Goal: Task Accomplishment & Management: Complete application form

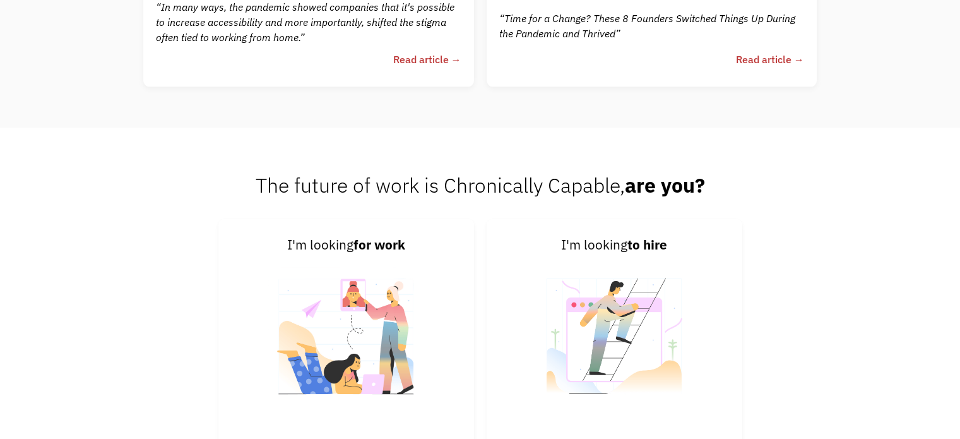
scroll to position [2904, 0]
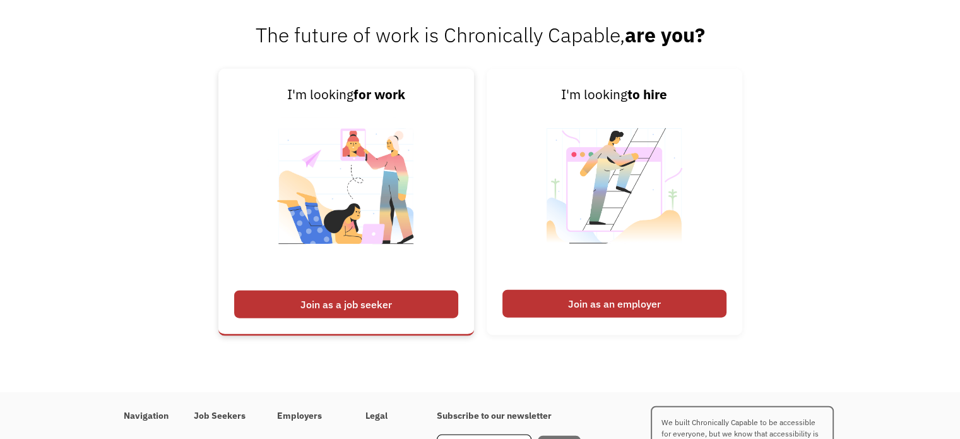
click at [308, 304] on div "Join as a job seeker" at bounding box center [346, 304] width 224 height 28
click at [311, 304] on div "Join as a job seeker" at bounding box center [346, 304] width 224 height 28
click at [290, 126] on img at bounding box center [346, 194] width 157 height 179
click at [246, 141] on link "I'm looking for work Join as a job seeker" at bounding box center [346, 202] width 256 height 266
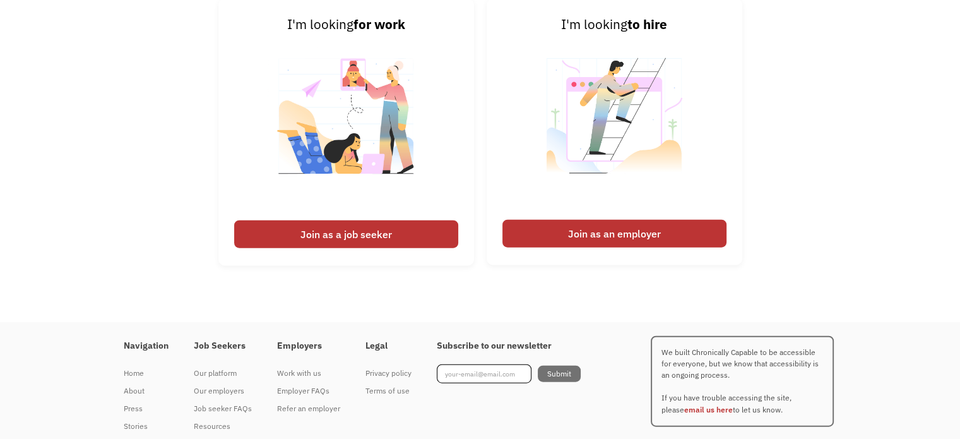
scroll to position [3006, 0]
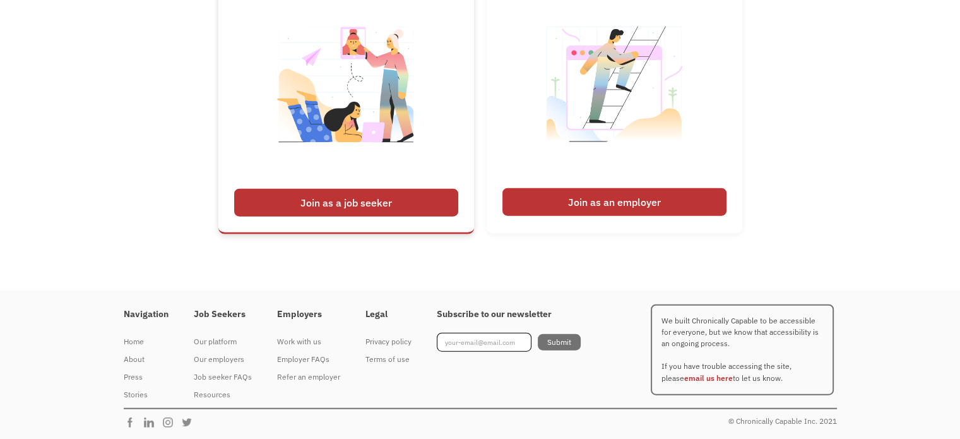
click at [295, 211] on div "Join as a job seeker" at bounding box center [346, 203] width 224 height 28
click at [296, 210] on div "Join as a job seeker" at bounding box center [346, 203] width 224 height 28
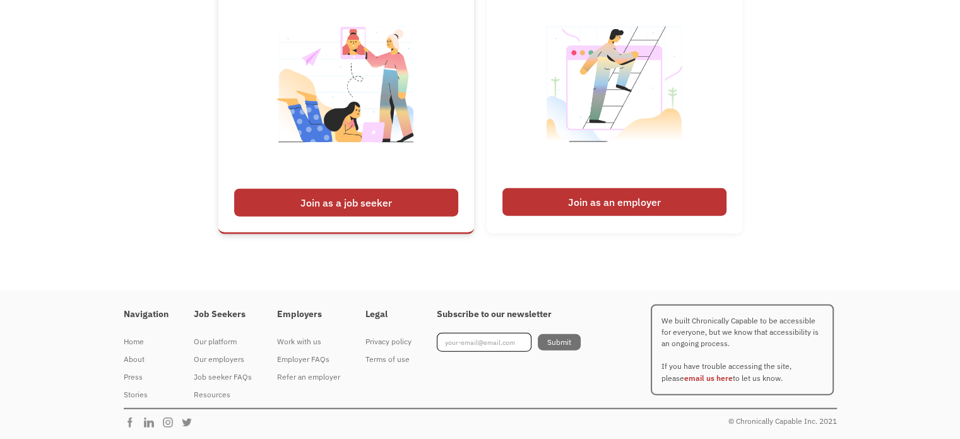
click at [296, 210] on div "Join as a job seeker" at bounding box center [346, 203] width 224 height 28
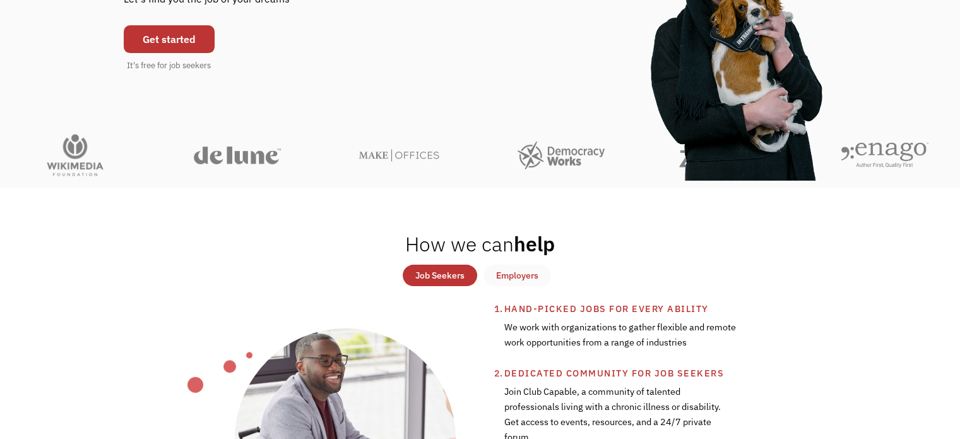
scroll to position [0, 0]
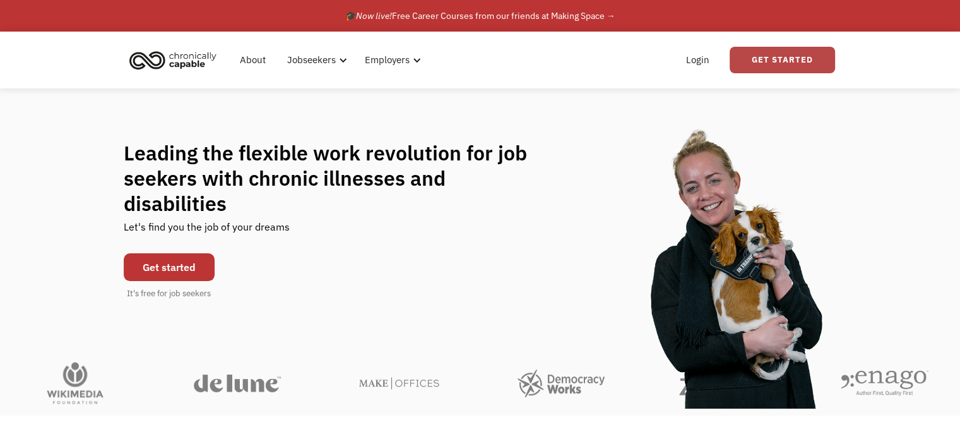
click at [759, 59] on link "Get Started" at bounding box center [782, 60] width 105 height 27
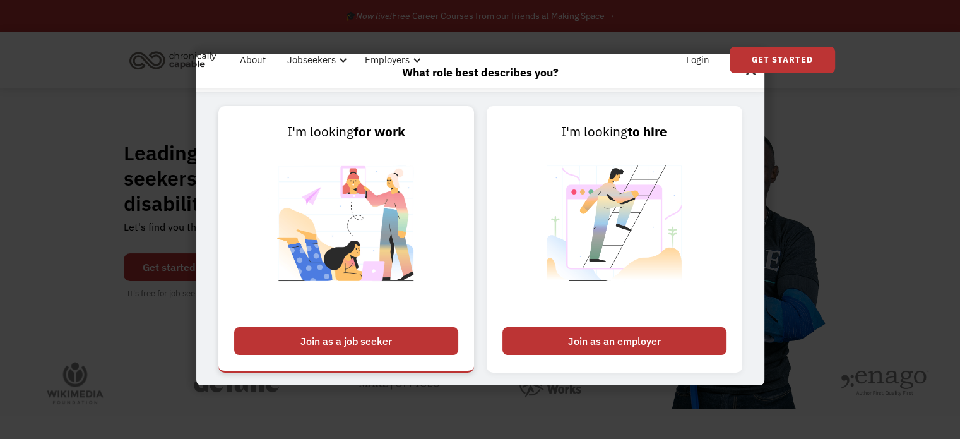
click at [351, 343] on div "Join as a job seeker" at bounding box center [346, 341] width 224 height 28
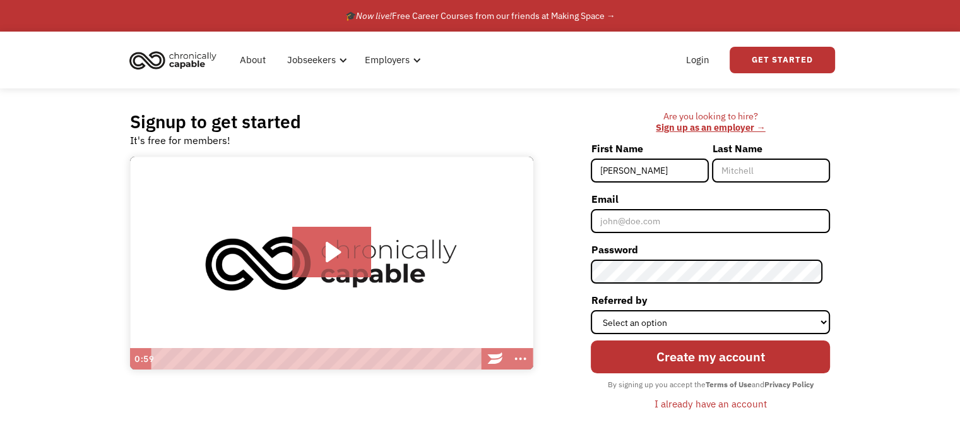
type input "Brian"
type input "Johnson"
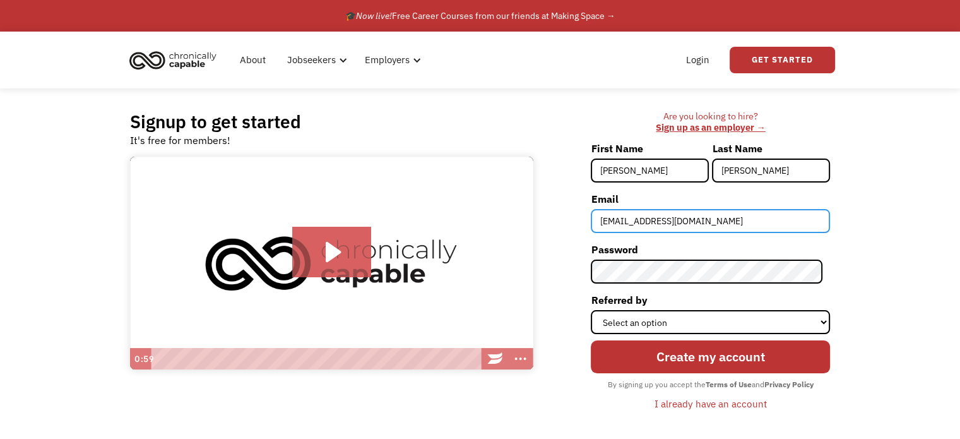
type input "bjohnson2131@gmail.com"
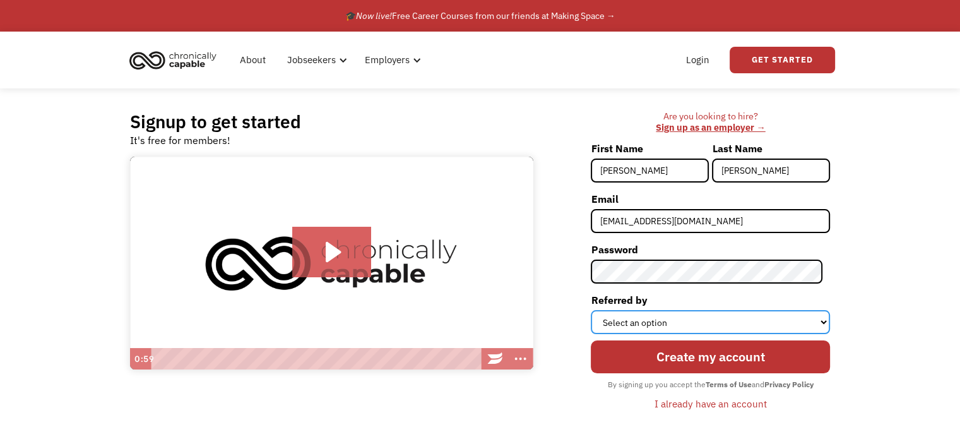
click at [735, 321] on select "Select an option Instagram Facebook Twitter Search Engine News Article Word of …" at bounding box center [710, 322] width 239 height 24
select select "Other"
click at [599, 310] on select "Select an option Instagram Facebook Twitter Search Engine News Article Word of …" at bounding box center [710, 322] width 239 height 24
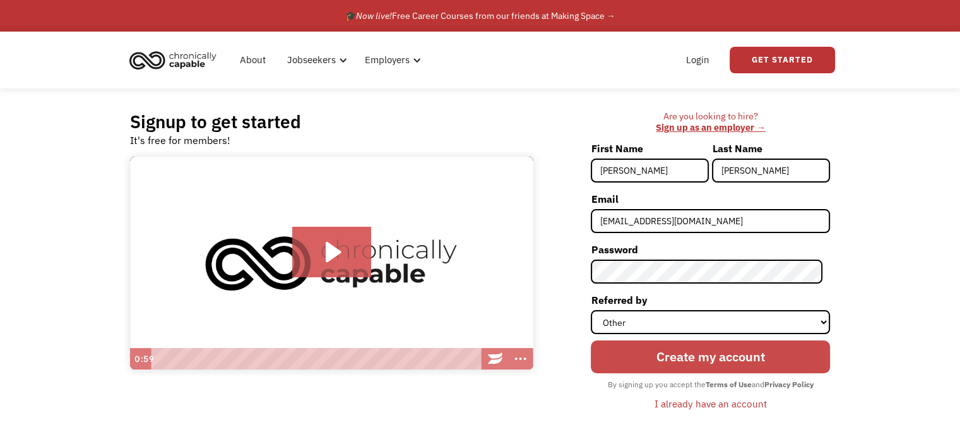
click at [727, 348] on input "Create my account" at bounding box center [710, 356] width 239 height 33
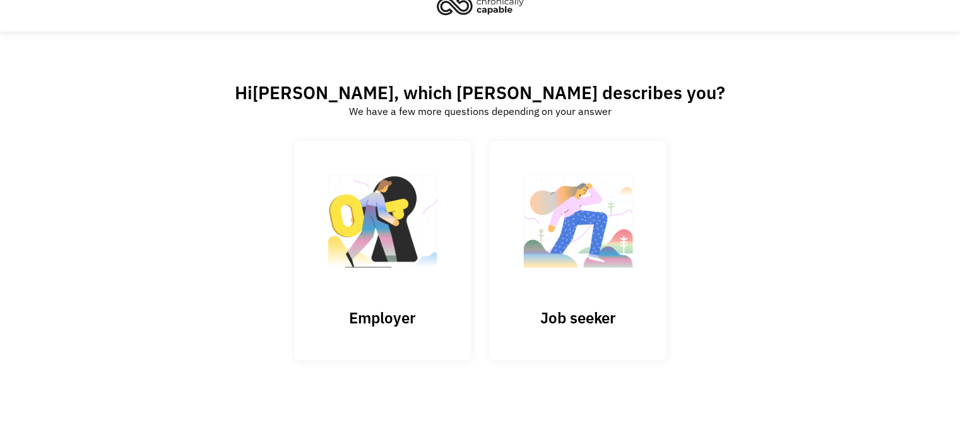
scroll to position [31, 0]
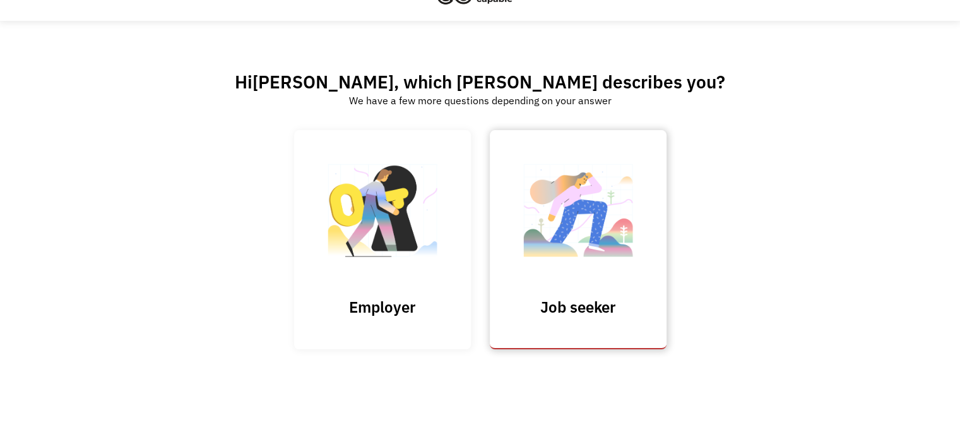
click at [591, 313] on h3 "Job seeker" at bounding box center [578, 306] width 126 height 19
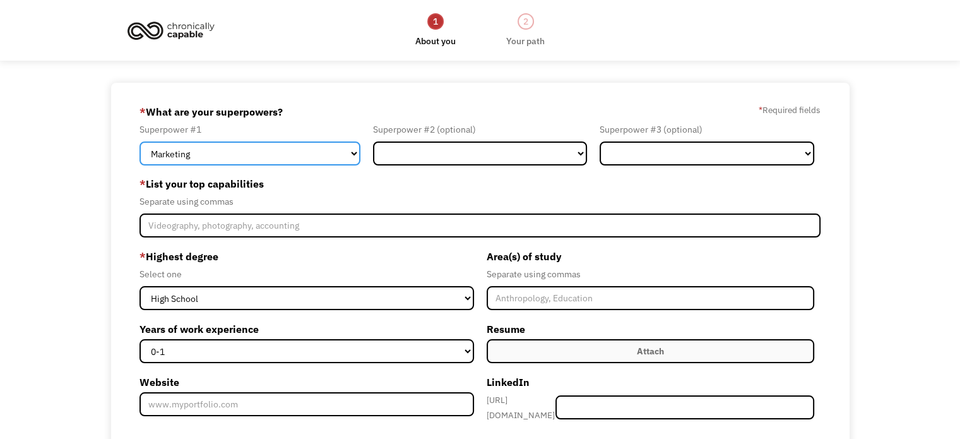
click at [353, 160] on select "Marketing Human Resources Finance Technology Operations Sales Industrial & Manu…" at bounding box center [250, 153] width 221 height 24
click at [63, 182] on div "68dd7efcde5fb6b336f0c4a6 bjohnson2131@gmail.com Brian Johnson Other * What are …" at bounding box center [480, 351] width 960 height 536
click at [343, 161] on select "Marketing Human Resources Finance Technology Operations Sales Industrial & Manu…" at bounding box center [250, 153] width 221 height 24
select select "Finance"
click at [140, 141] on select "Marketing Human Resources Finance Technology Operations Sales Industrial & Manu…" at bounding box center [250, 153] width 221 height 24
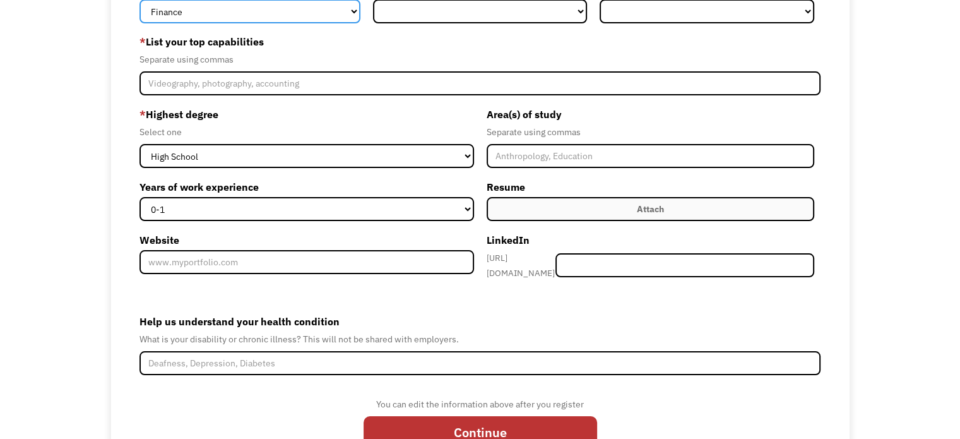
scroll to position [195, 0]
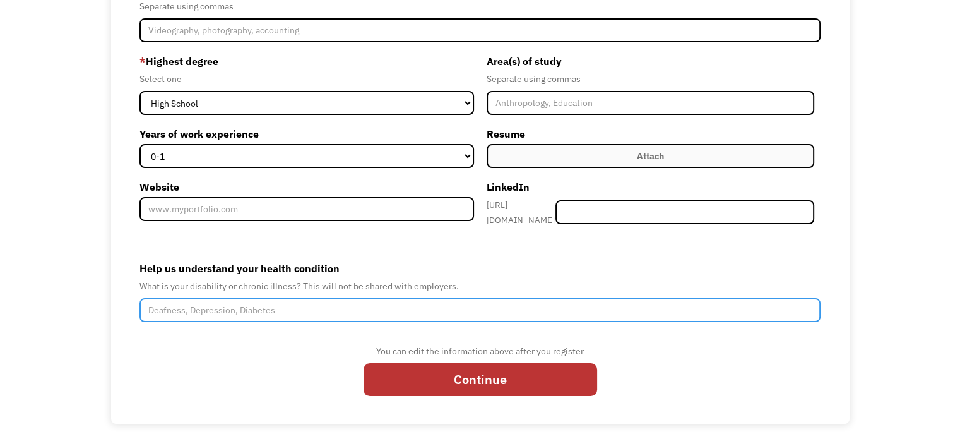
click at [166, 298] on input "Help us understand your health condition" at bounding box center [480, 310] width 681 height 24
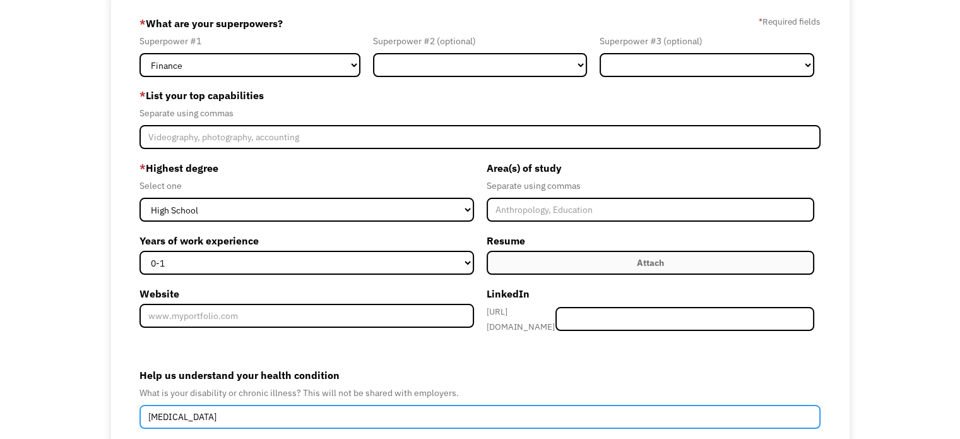
scroll to position [69, 0]
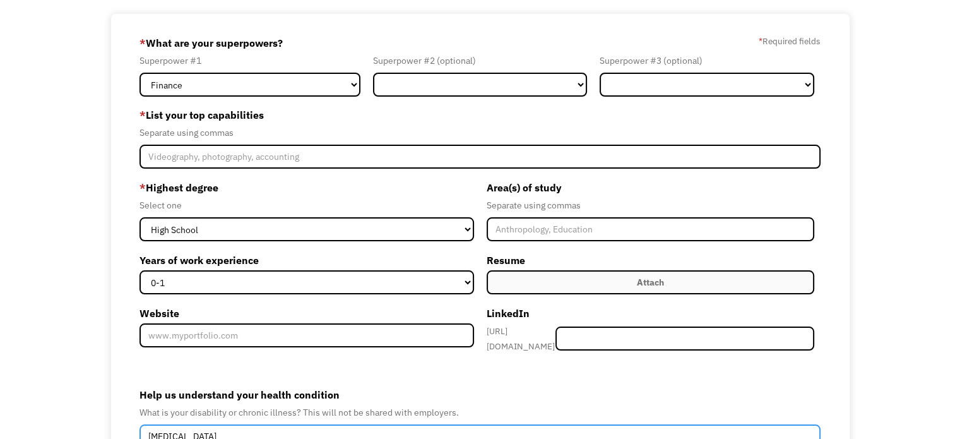
type input "Chronic Kidney Disease"
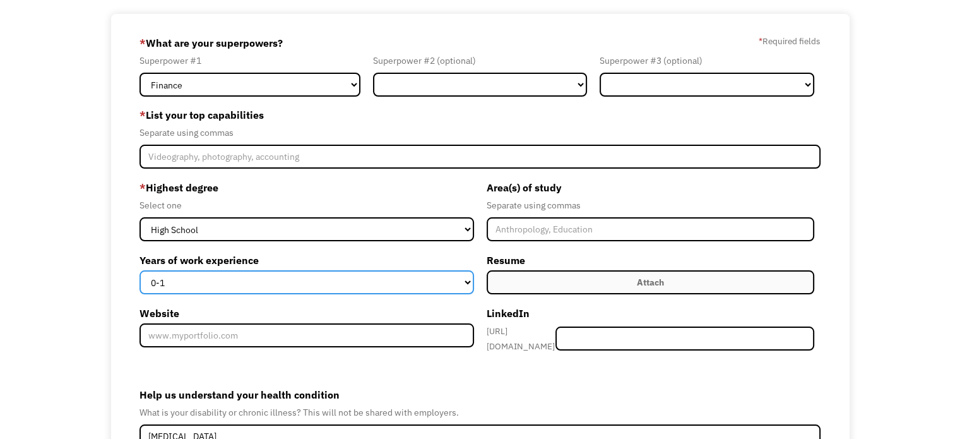
click at [467, 282] on select "0-1 2-4 5-10 11-15 15+" at bounding box center [307, 282] width 334 height 24
select select "15+"
click at [140, 270] on select "0-1 2-4 5-10 11-15 15+" at bounding box center [307, 282] width 334 height 24
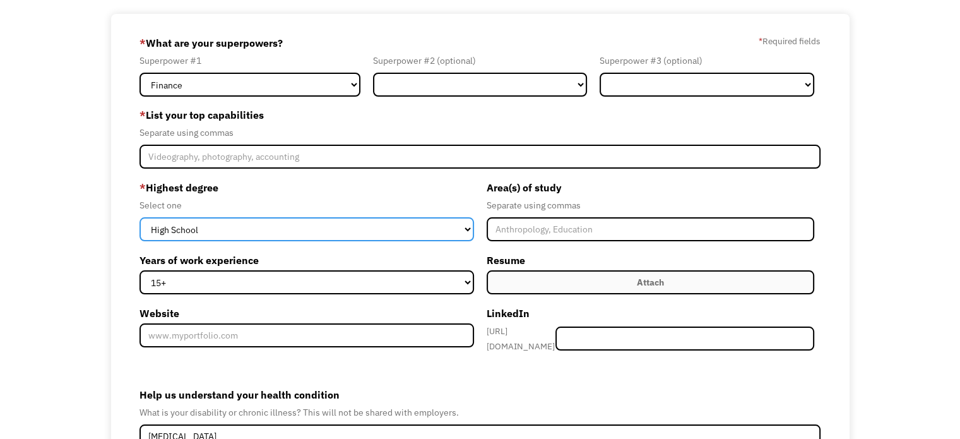
click at [467, 236] on select "High School Associates Bachelors Master's PhD" at bounding box center [307, 229] width 334 height 24
select select "associates"
click at [140, 217] on select "High School Associates Bachelors Master's PhD" at bounding box center [307, 229] width 334 height 24
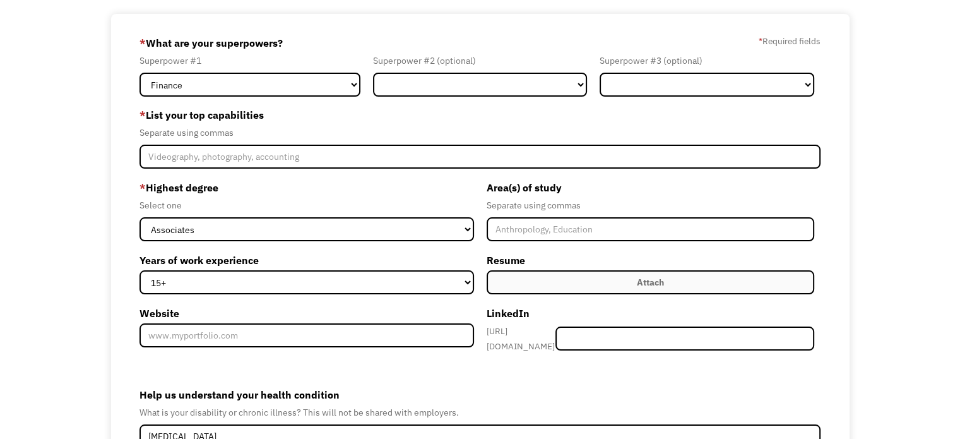
click at [450, 205] on div "Select one" at bounding box center [307, 205] width 334 height 15
click at [582, 84] on select "Marketing Human Resources Finance Technology Operations Sales Industrial & Manu…" at bounding box center [480, 85] width 215 height 24
select select "Sales"
click at [373, 73] on select "Marketing Human Resources Finance Technology Operations Sales Industrial & Manu…" at bounding box center [480, 85] width 215 height 24
drag, startPoint x: 674, startPoint y: 86, endPoint x: 668, endPoint y: 93, distance: 9.9
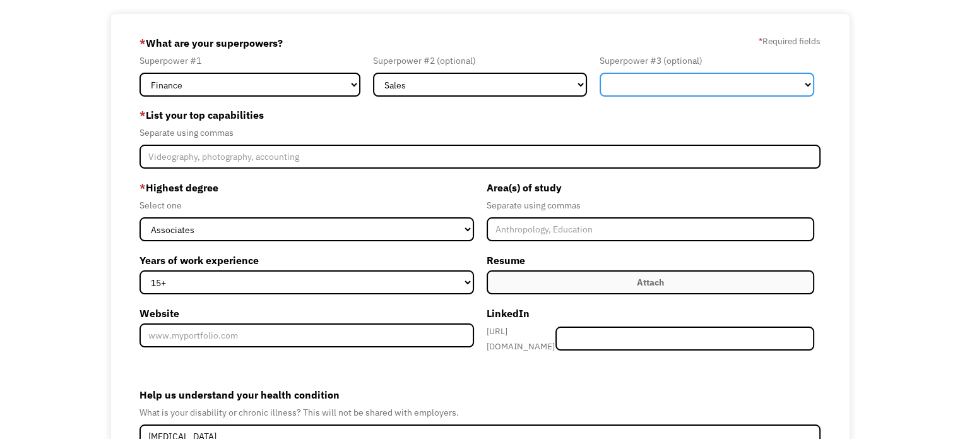
click at [674, 86] on select "Marketing Human Resources Finance Technology Operations Sales Industrial & Manu…" at bounding box center [707, 85] width 215 height 24
select select "Customer Service"
click at [600, 73] on select "Marketing Human Resources Finance Technology Operations Sales Industrial & Manu…" at bounding box center [707, 85] width 215 height 24
click at [450, 129] on div "Separate using commas" at bounding box center [480, 132] width 681 height 15
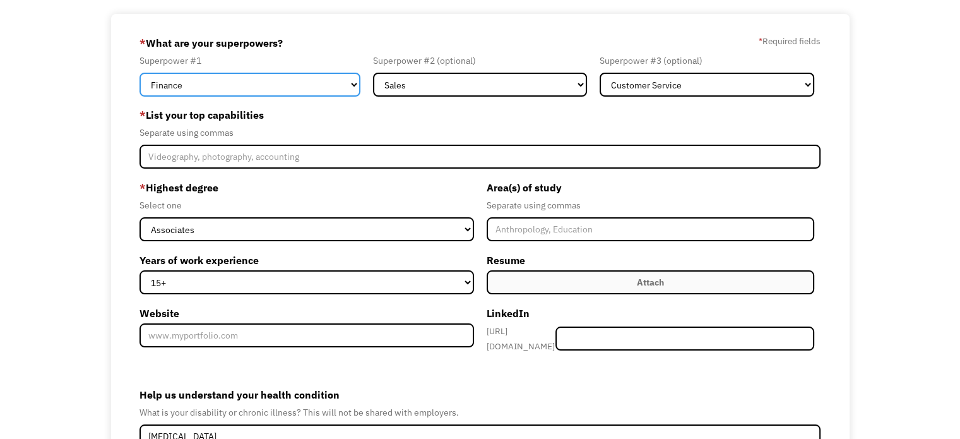
click at [356, 81] on select "Marketing Human Resources Finance Technology Operations Sales Industrial & Manu…" at bounding box center [250, 85] width 221 height 24
select select "Customer Service"
click at [140, 73] on select "Marketing Human Resources Finance Technology Operations Sales Industrial & Manu…" at bounding box center [250, 85] width 221 height 24
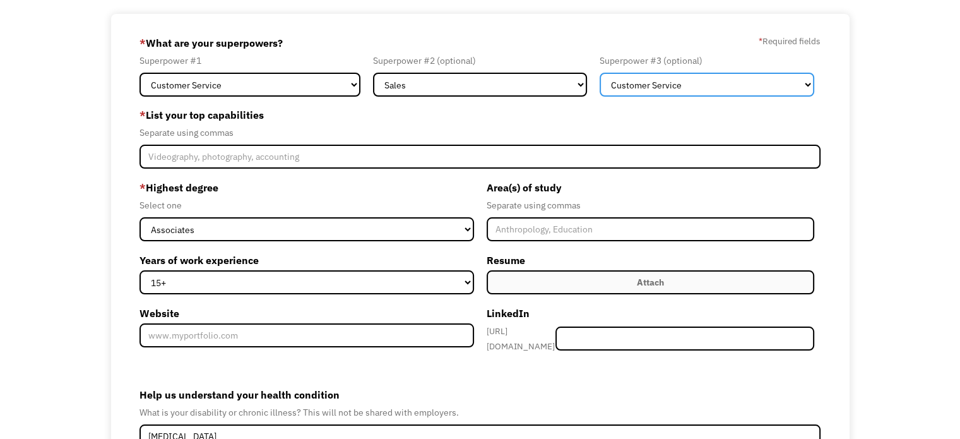
click at [647, 89] on select "Marketing Human Resources Finance Technology Operations Sales Industrial & Manu…" at bounding box center [707, 85] width 215 height 24
select select "Finance"
click at [600, 73] on select "Marketing Human Resources Finance Technology Operations Sales Industrial & Manu…" at bounding box center [707, 85] width 215 height 24
click at [471, 131] on div "Separate using commas" at bounding box center [480, 132] width 681 height 15
click at [104, 184] on div "68dd7efcde5fb6b336f0c4a6 bjohnson2131@gmail.com Brian Johnson Other * What are …" at bounding box center [480, 282] width 960 height 536
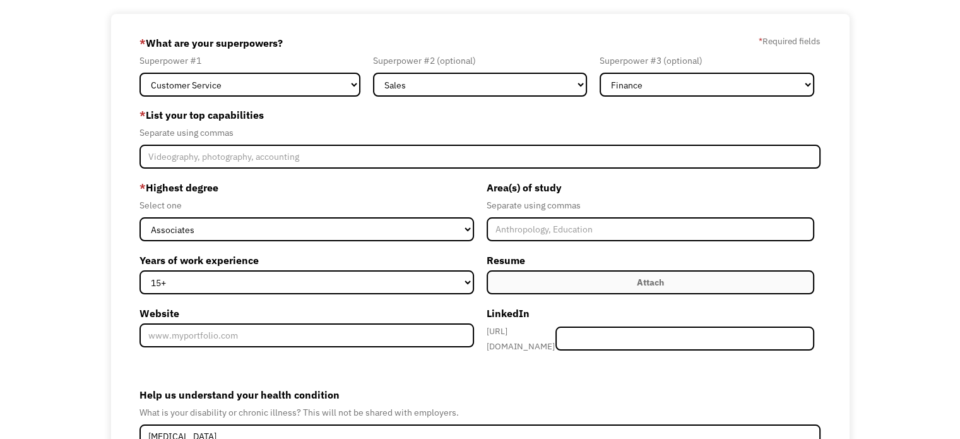
scroll to position [132, 0]
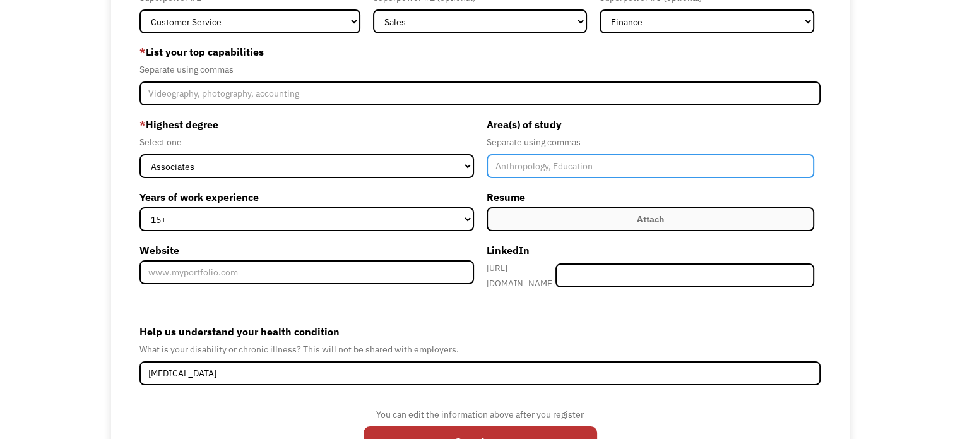
click at [624, 168] on input "Member-Create-Step1" at bounding box center [651, 166] width 328 height 24
type input "General Studies, Media and Communications"
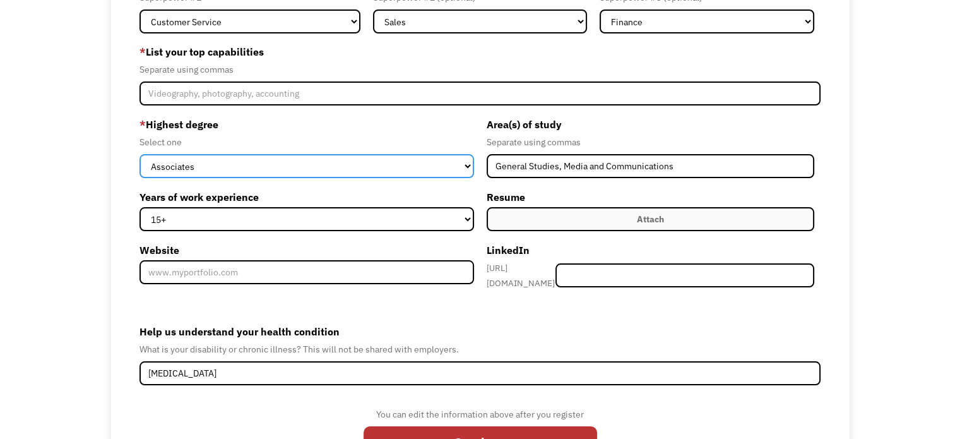
click at [457, 164] on select "High School Associates Bachelors Master's PhD" at bounding box center [307, 166] width 334 height 24
click at [466, 164] on select "High School Associates Bachelors Master's PhD" at bounding box center [307, 166] width 334 height 24
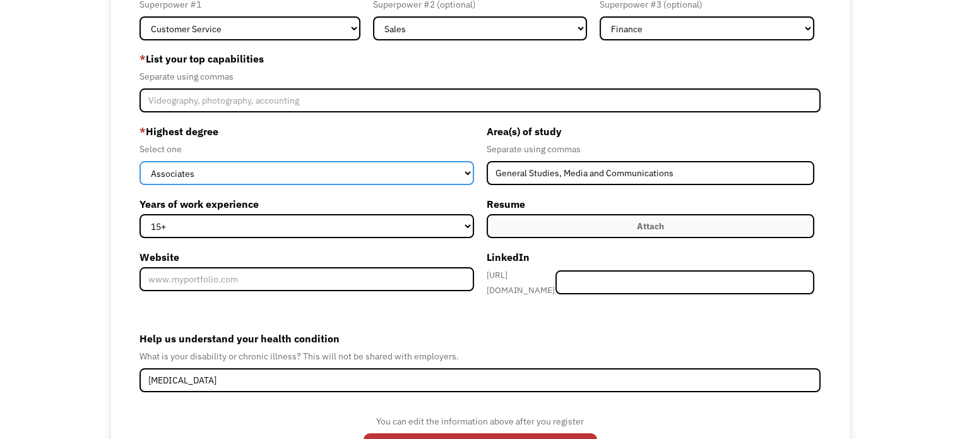
scroll to position [195, 0]
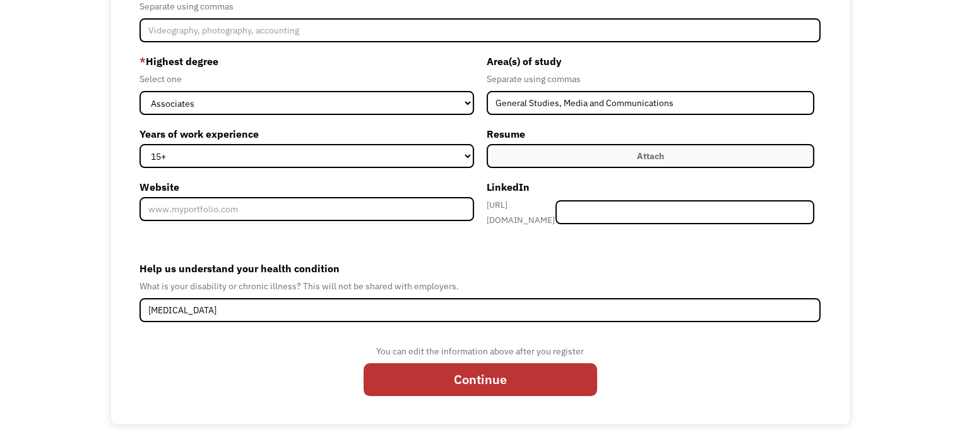
click at [534, 157] on label "Attach" at bounding box center [651, 156] width 328 height 24
click at [506, 155] on label "Attach" at bounding box center [651, 156] width 328 height 24
click at [660, 153] on div "Attach" at bounding box center [650, 155] width 27 height 15
click at [593, 151] on label "Attach" at bounding box center [651, 156] width 328 height 24
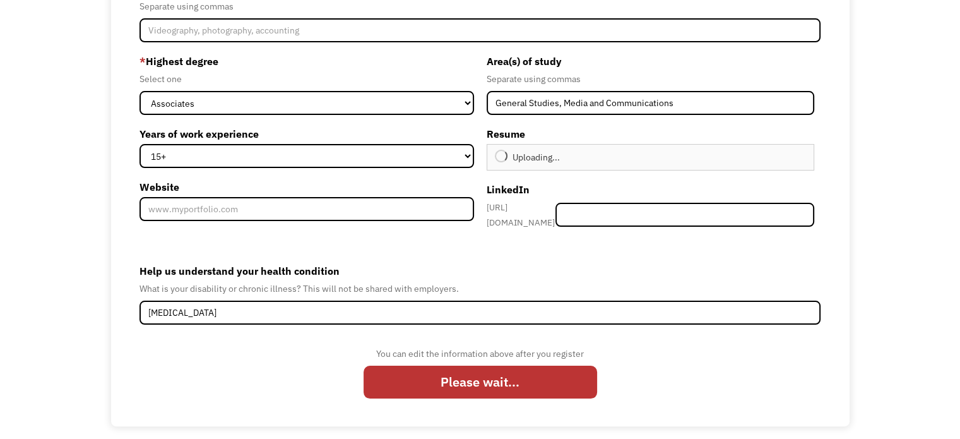
type input "Continue"
click at [105, 254] on div "68dd7efcde5fb6b336f0c4a6 bjohnson2131@gmail.com Brian Johnson Other * What are …" at bounding box center [480, 157] width 960 height 539
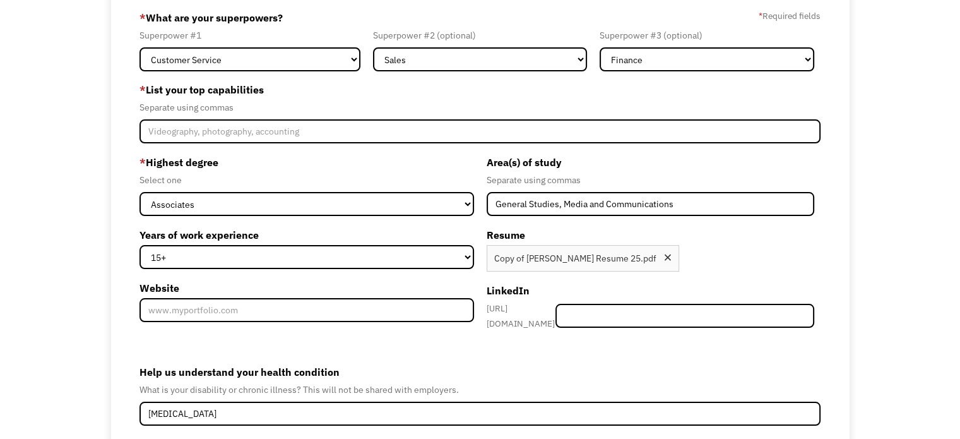
scroll to position [197, 0]
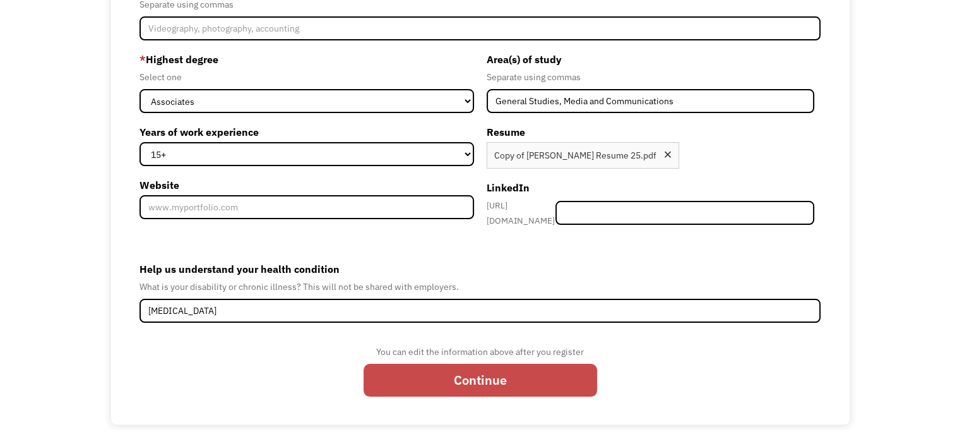
click at [486, 371] on input "Continue" at bounding box center [481, 380] width 234 height 33
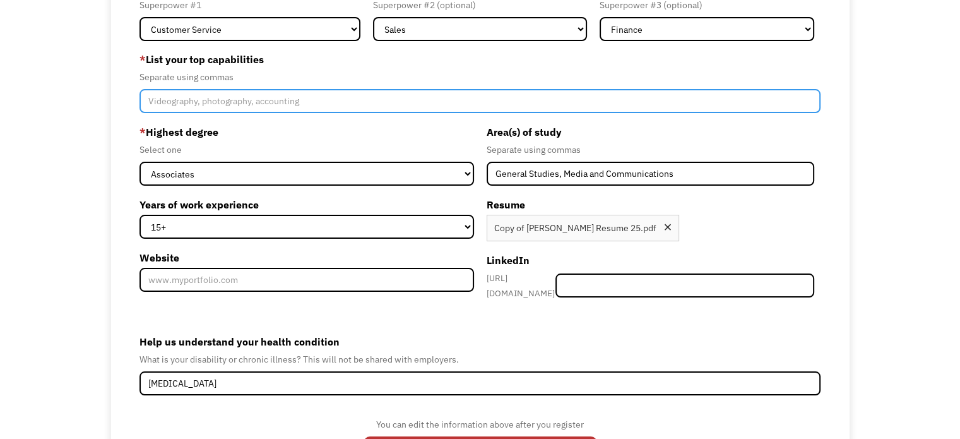
scroll to position [8, 0]
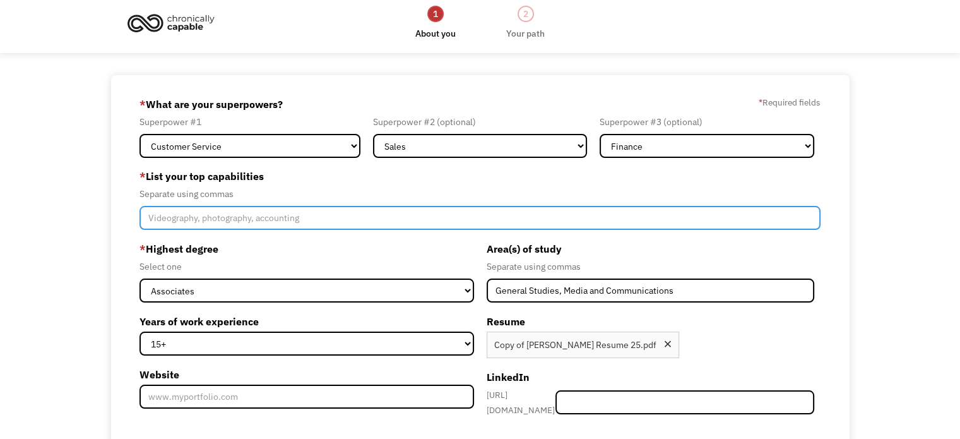
click at [287, 227] on input "Member-Create-Step1" at bounding box center [480, 218] width 681 height 24
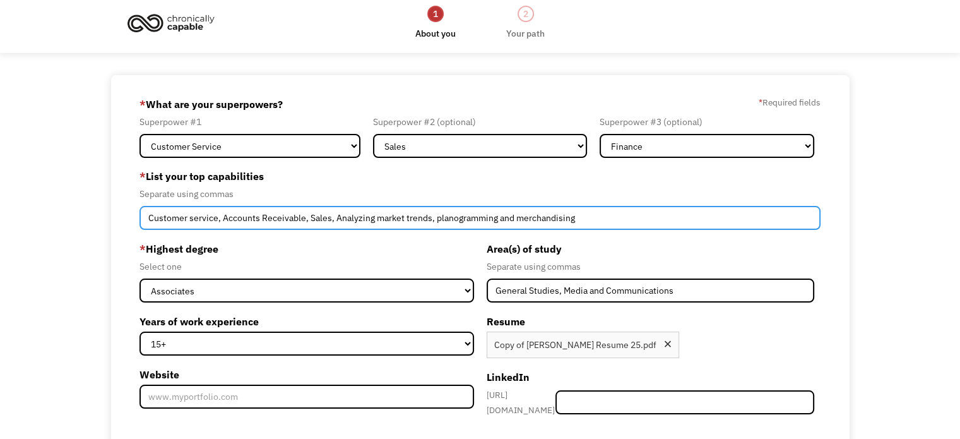
click at [430, 218] on input "Customer service, Accounts Receivable, Sales, Analyzing market trends, planogra…" at bounding box center [480, 218] width 681 height 24
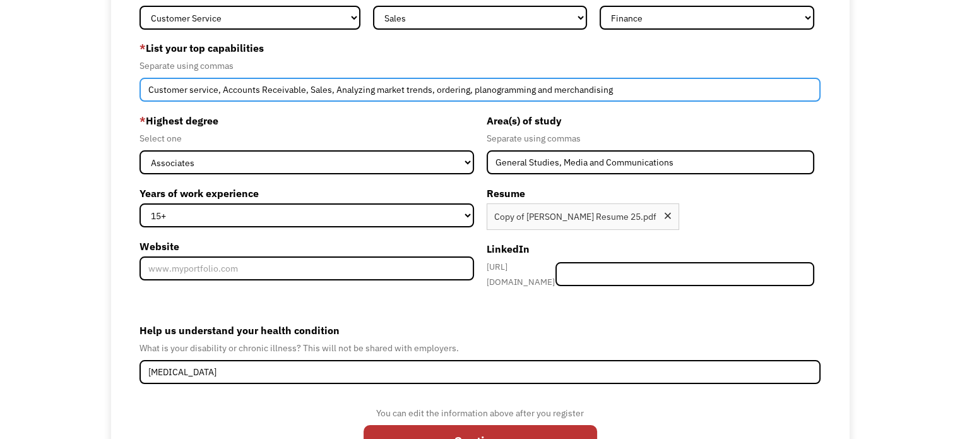
scroll to position [197, 0]
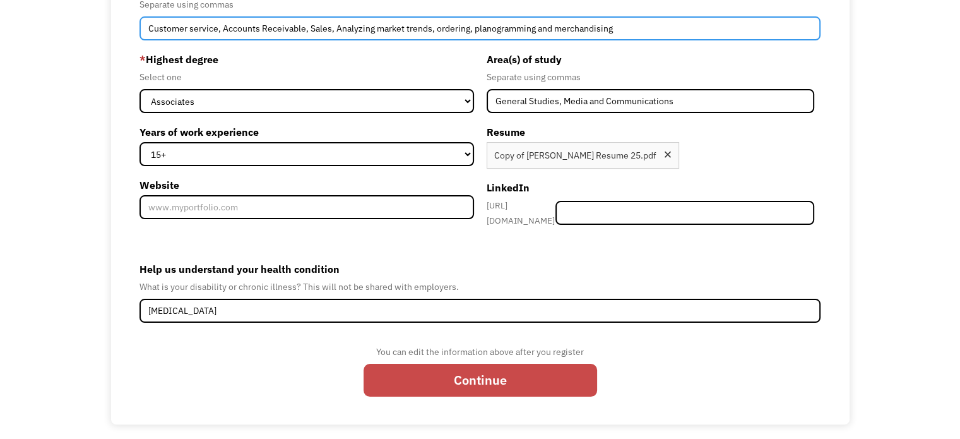
type input "Customer service, Accounts Receivable, Sales, Analyzing market trends, ordering…"
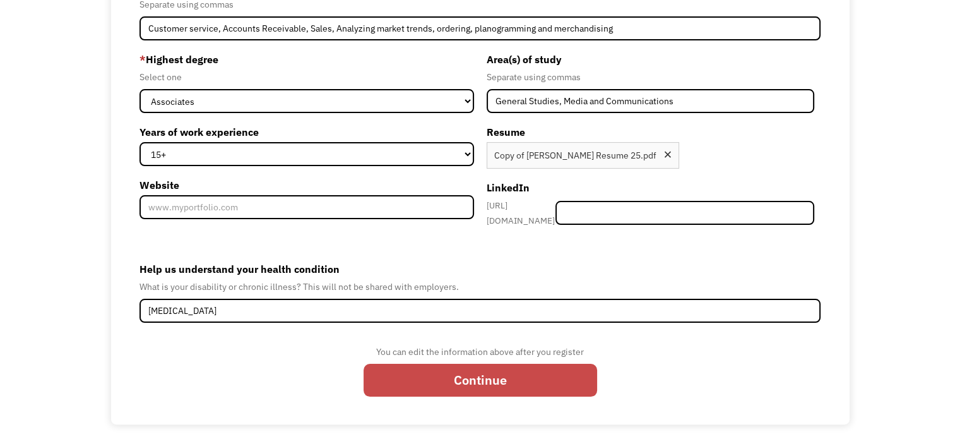
click at [500, 374] on input "Continue" at bounding box center [481, 380] width 234 height 33
type input "Please wait..."
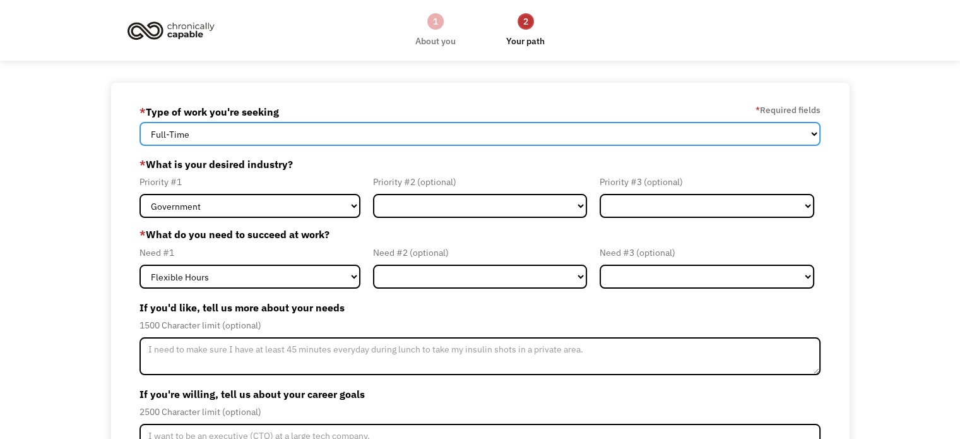
click at [609, 138] on select "Full-Time Part-Time Both Full-Time and Part-Time" at bounding box center [480, 134] width 681 height 24
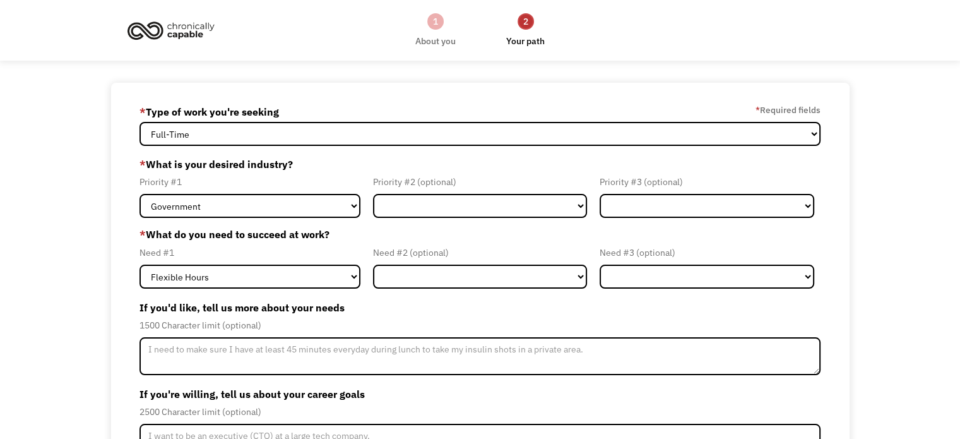
click at [115, 181] on div "68dd7efcde5fb6b336f0c4a6 [EMAIL_ADDRESS][DOMAIN_NAME] [PERSON_NAME] * Type of w…" at bounding box center [480, 323] width 739 height 480
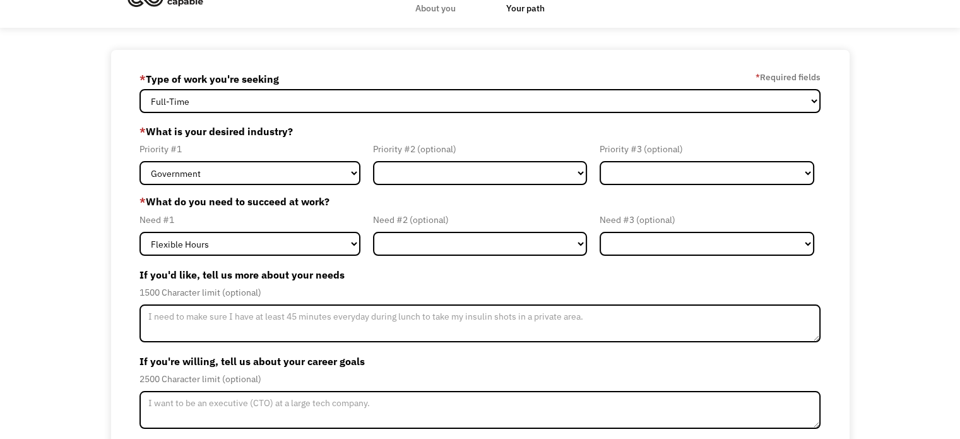
scroll to position [63, 0]
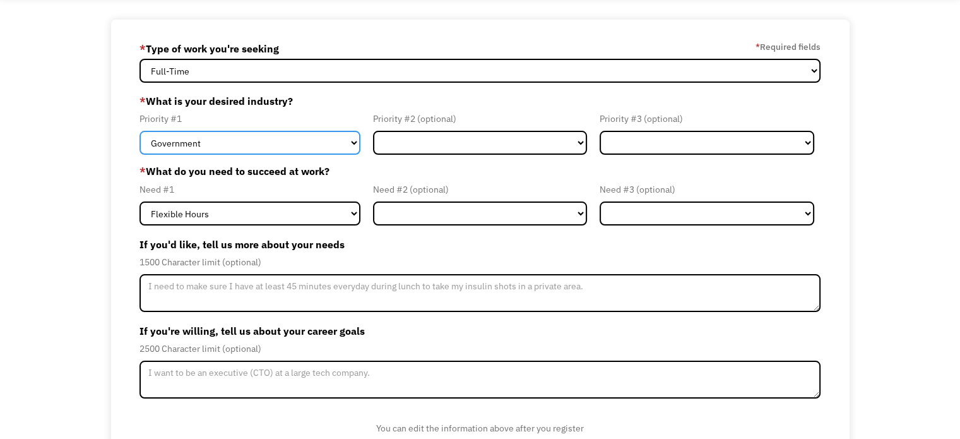
click at [344, 144] on select "Government Finance & Insurance Health & Social Care Tech & Engineering Creative…" at bounding box center [250, 143] width 221 height 24
select select "Finance & Insurance"
click at [140, 131] on select "Government Finance & Insurance Health & Social Care Tech & Engineering Creative…" at bounding box center [250, 143] width 221 height 24
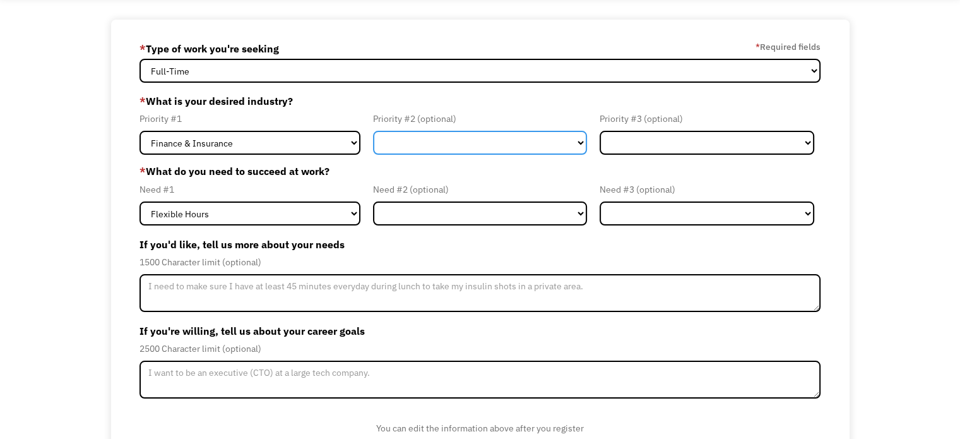
click at [498, 142] on select "Government Finance & Insurance Health & Social Care Tech & Engineering Creative…" at bounding box center [480, 143] width 215 height 24
select select "Government"
click at [373, 131] on select "Government Finance & Insurance Health & Social Care Tech & Engineering Creative…" at bounding box center [480, 143] width 215 height 24
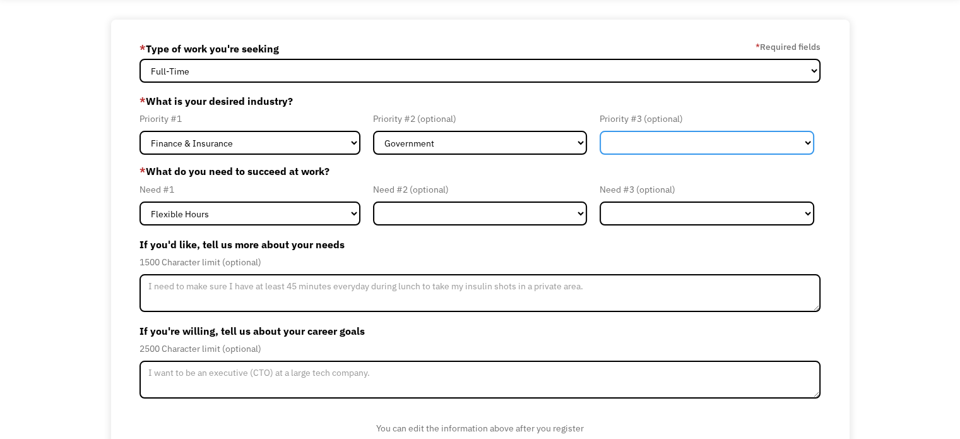
click at [722, 143] on select "Government Finance & Insurance Health & Social Care Tech & Engineering Creative…" at bounding box center [707, 143] width 215 height 24
select select "Creative & Design"
click at [600, 131] on select "Government Finance & Insurance Health & Social Care Tech & Engineering Creative…" at bounding box center [707, 143] width 215 height 24
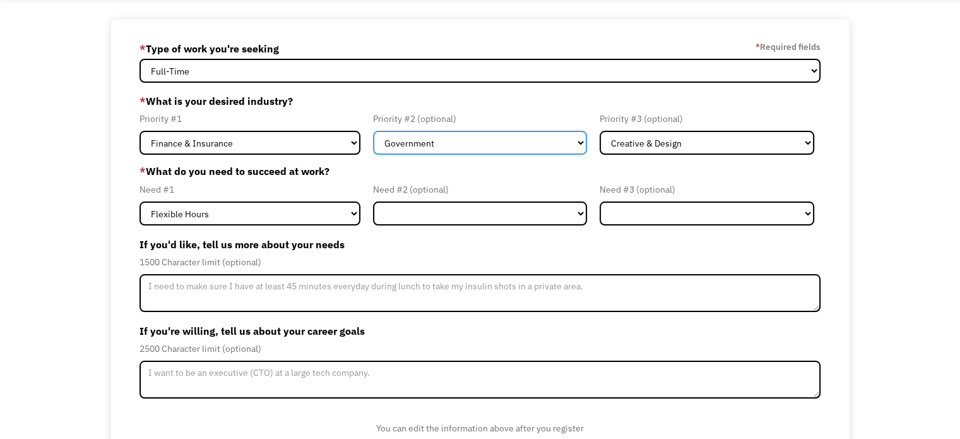
click at [561, 144] on select "Government Finance & Insurance Health & Social Care Tech & Engineering Creative…" at bounding box center [480, 143] width 215 height 24
select select "Creative & Design"
click at [373, 131] on select "Government Finance & Insurance Health & Social Care Tech & Engineering Creative…" at bounding box center [480, 143] width 215 height 24
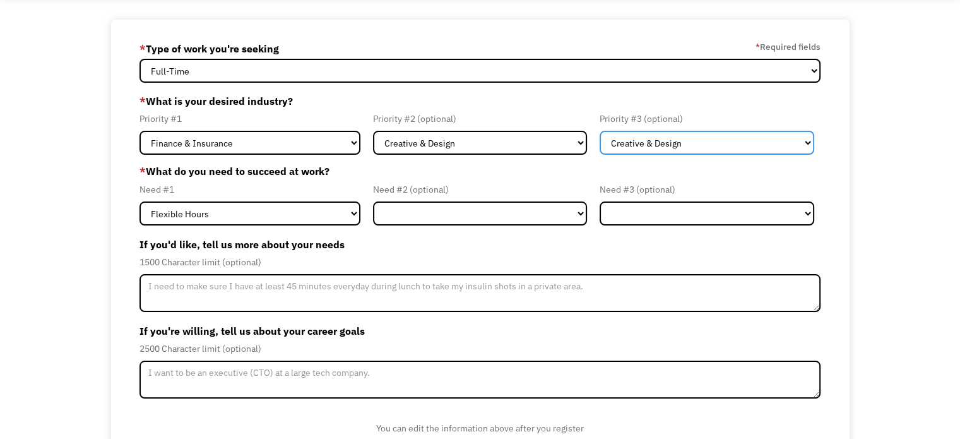
click at [648, 140] on select "Government Finance & Insurance Health & Social Care Tech & Engineering Creative…" at bounding box center [707, 143] width 215 height 24
select select "Government"
click at [600, 131] on select "Government Finance & Insurance Health & Social Care Tech & Engineering Creative…" at bounding box center [707, 143] width 215 height 24
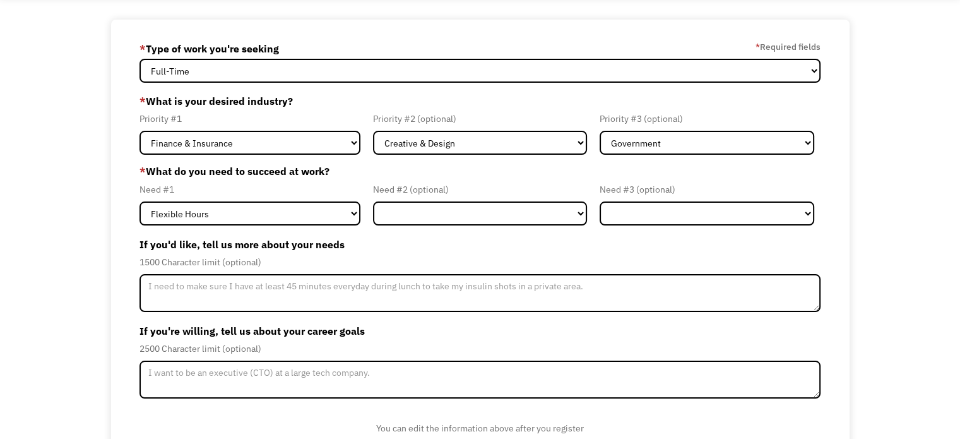
click at [534, 164] on label "* What do you need to succeed at work?" at bounding box center [480, 171] width 681 height 15
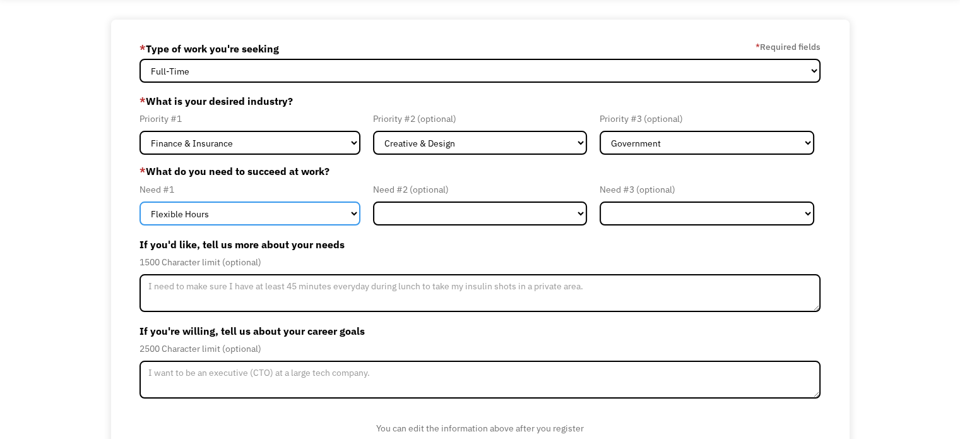
click at [352, 213] on select "Flexible Hours Remote Work Service Animal On-site Accommodations Visual Support…" at bounding box center [250, 213] width 221 height 24
select select "Remote Work"
click at [140, 201] on select "Flexible Hours Remote Work Service Animal On-site Accommodations Visual Support…" at bounding box center [250, 213] width 221 height 24
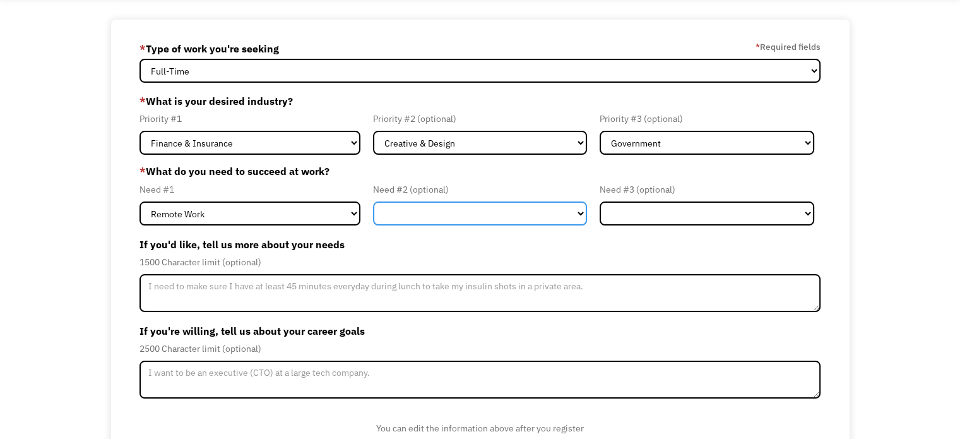
click at [462, 212] on select "Flexible Hours Remote Work Service Animal On-site Accommodations Visual Support…" at bounding box center [480, 213] width 215 height 24
select select "Flexible Hours"
click at [373, 201] on select "Flexible Hours Remote Work Service Animal On-site Accommodations Visual Support…" at bounding box center [480, 213] width 215 height 24
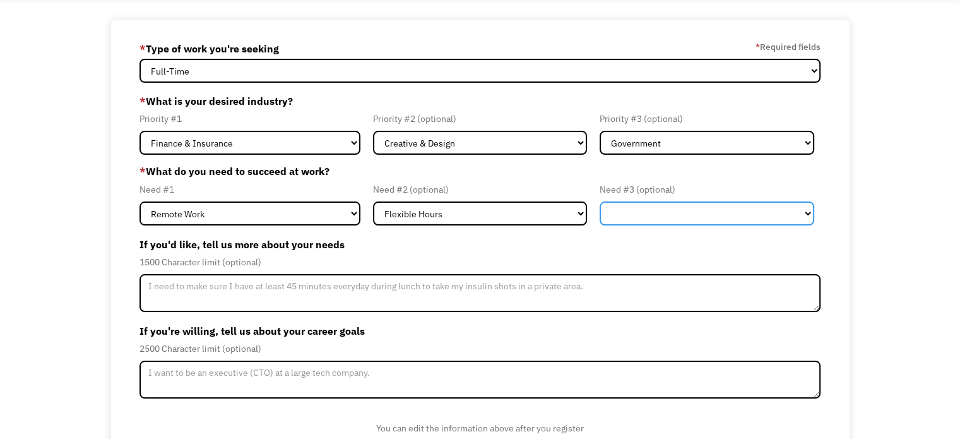
click at [616, 220] on select "Flexible Hours Remote Work Service Animal On-site Accommodations Visual Support…" at bounding box center [707, 213] width 215 height 24
select select "On-site Accommodations"
click at [600, 201] on select "Flexible Hours Remote Work Service Animal On-site Accommodations Visual Support…" at bounding box center [707, 213] width 215 height 24
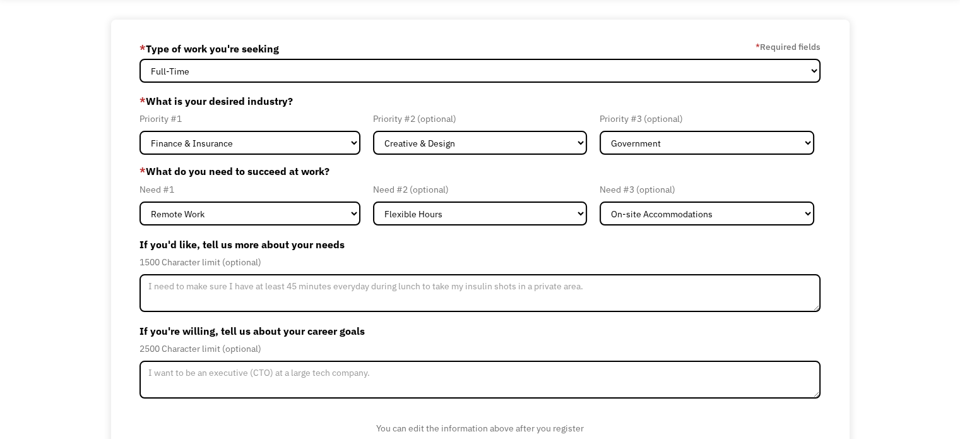
click at [501, 247] on label "If you'd like, tell us more about your needs" at bounding box center [480, 244] width 681 height 20
click at [101, 259] on div "68dd7efcde5fb6b336f0c4a6 bjohnson2131@gmail.com Brian Johnson * Type of work yo…" at bounding box center [480, 260] width 960 height 480
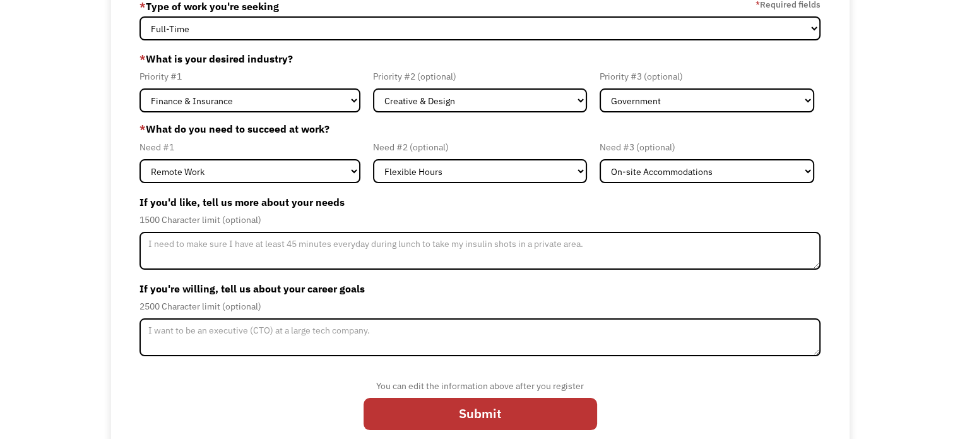
scroll to position [123, 0]
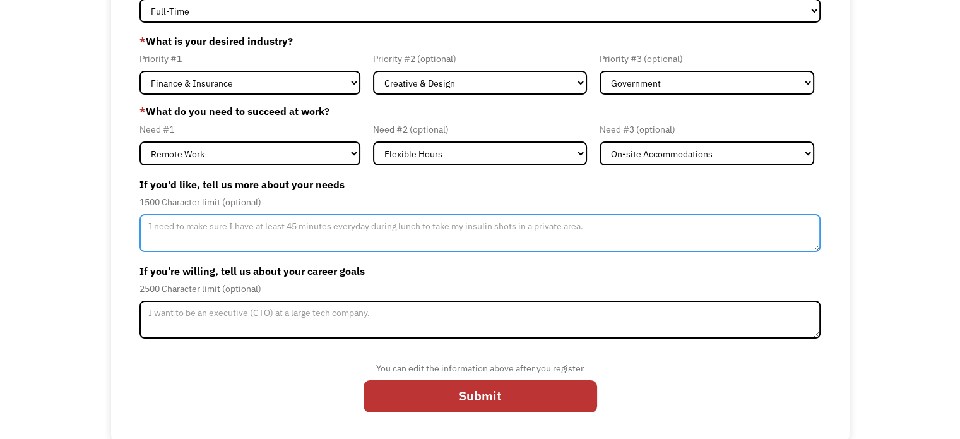
click at [197, 224] on textarea "Member-Update-Form-Step2" at bounding box center [480, 233] width 681 height 38
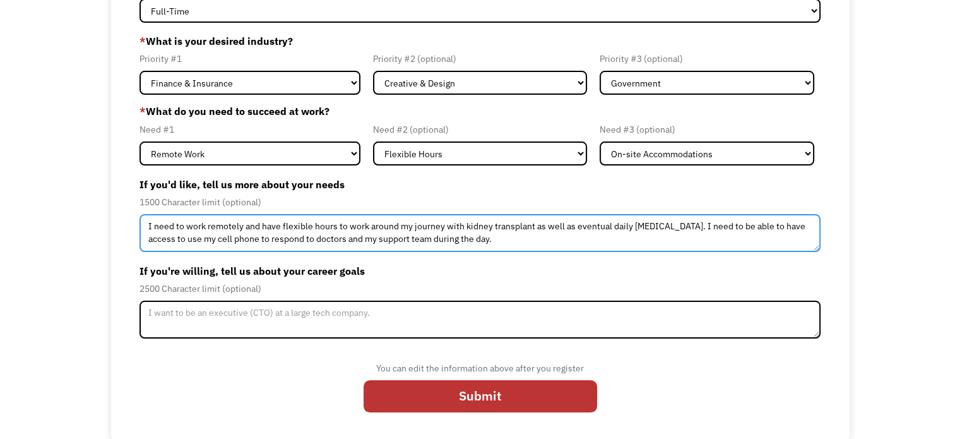
type textarea "I need to work remotely and have flexible hours to work around my journey with …"
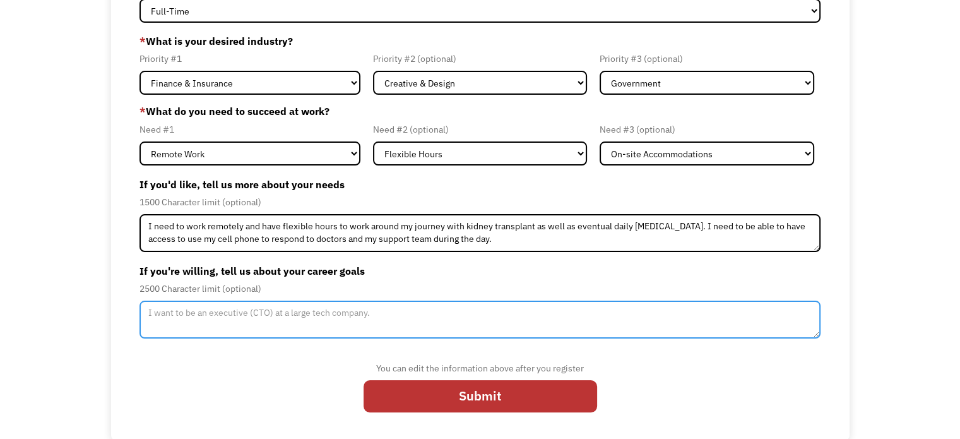
click at [173, 312] on textarea "Member-Update-Form-Step2" at bounding box center [480, 320] width 681 height 38
click at [293, 314] on textarea "I just want to be able to support my family financially while also being able t…" at bounding box center [480, 320] width 681 height 38
click at [767, 314] on textarea "I just want to be able to support myself and wife and pets financially while al…" at bounding box center [480, 320] width 681 height 38
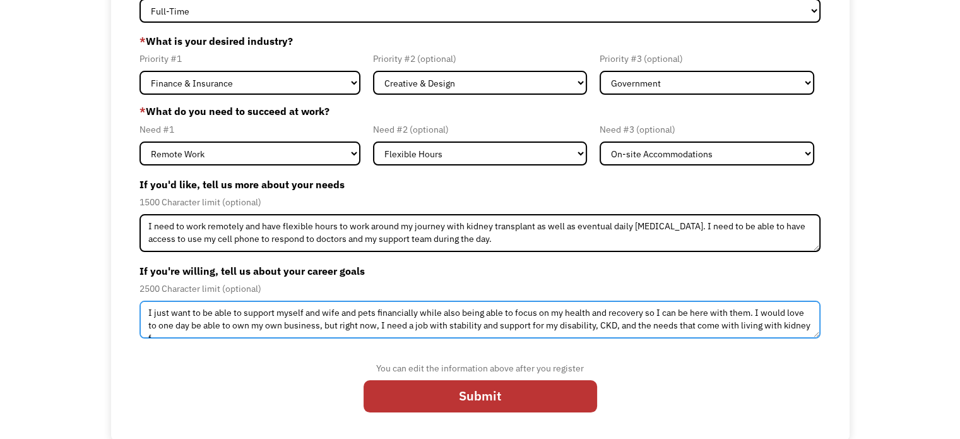
scroll to position [6, 0]
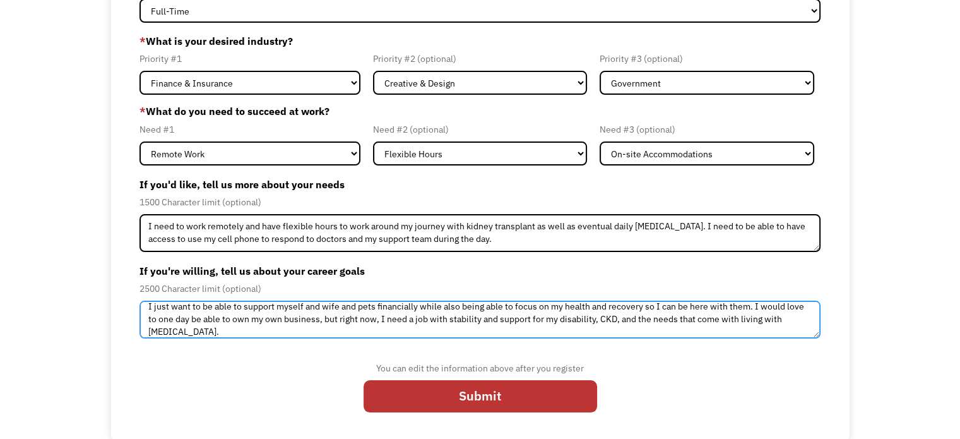
click at [402, 318] on textarea "I just want to be able to support myself and wife and pets financially while al…" at bounding box center [480, 320] width 681 height 38
click at [573, 324] on textarea "I just want to be able to support myself and wife and pets financially while al…" at bounding box center [480, 320] width 681 height 38
click at [280, 334] on textarea "I just want to be able to support myself and wife and pets financially while al…" at bounding box center [480, 320] width 681 height 38
type textarea "I just want to be able to support myself and wife and pets financially while al…"
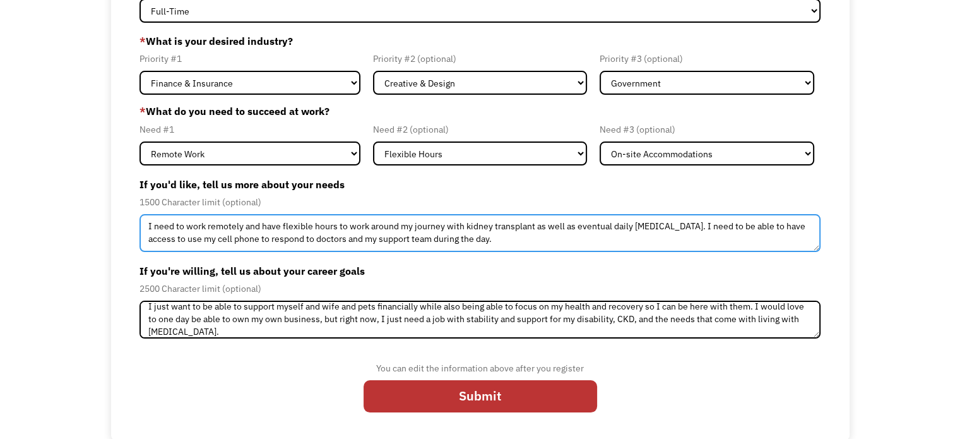
click at [493, 242] on textarea "I need to work remotely and have flexible hours to work around my journey with …" at bounding box center [480, 233] width 681 height 38
drag, startPoint x: 585, startPoint y: 242, endPoint x: 455, endPoint y: 240, distance: 130.1
click at [455, 240] on textarea "I need to work remotely and have flexible hours to work around my journey with …" at bounding box center [480, 233] width 681 height 38
click at [152, 229] on textarea "I need to work remotely and have flexible hours to work around my journey with …" at bounding box center [480, 233] width 681 height 38
click at [721, 246] on textarea "I was recently diagnosed with Late-Stage Chronic Kidney Disease need to work re…" at bounding box center [480, 233] width 681 height 38
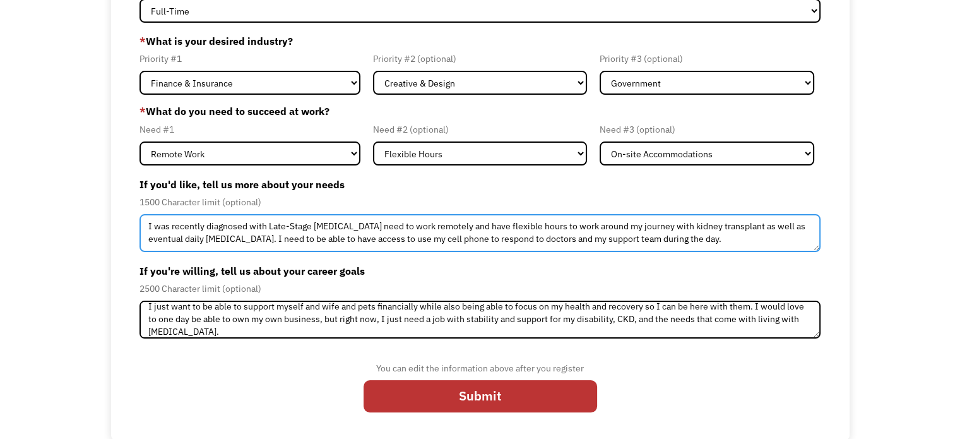
type textarea "I was recently diagnosed with Late-Stage Chronic Kidney Disease need to work re…"
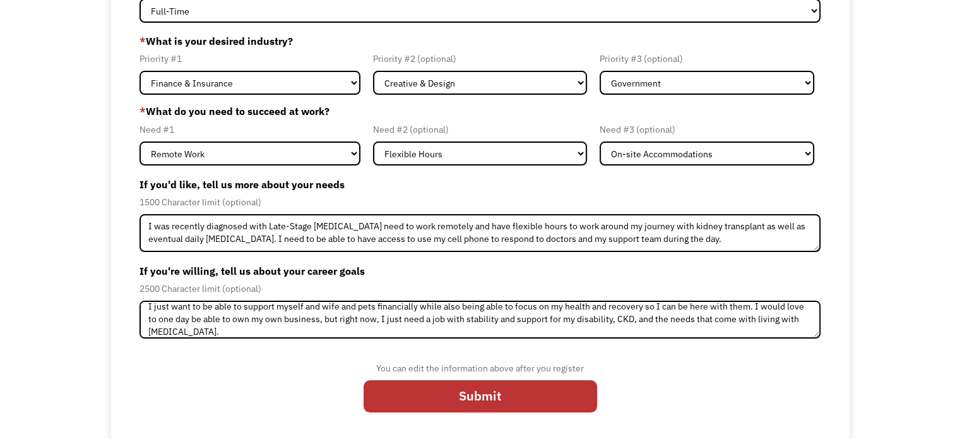
click at [443, 414] on div "You can edit the information above after you register Submit" at bounding box center [481, 391] width 234 height 61
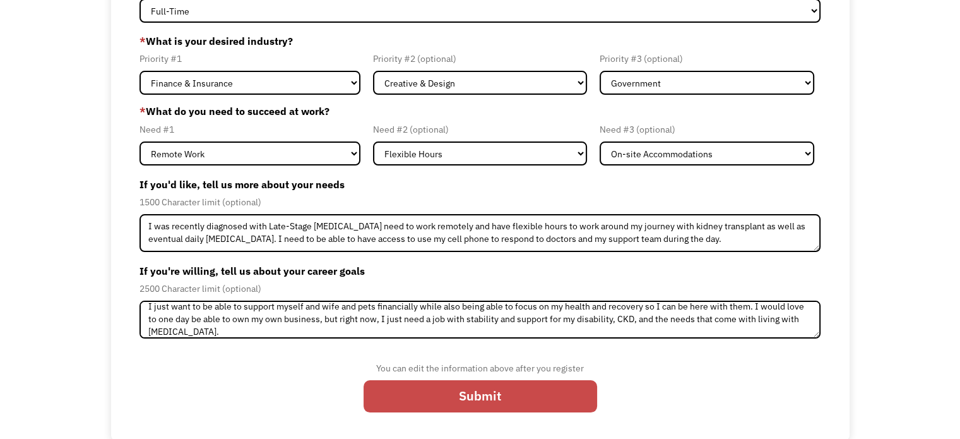
click at [444, 403] on input "Submit" at bounding box center [481, 396] width 234 height 33
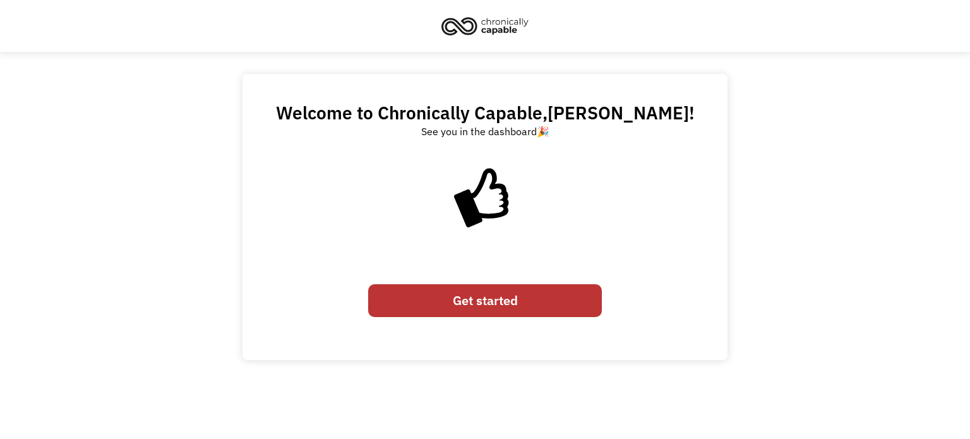
click at [520, 307] on link "Get started" at bounding box center [485, 300] width 234 height 33
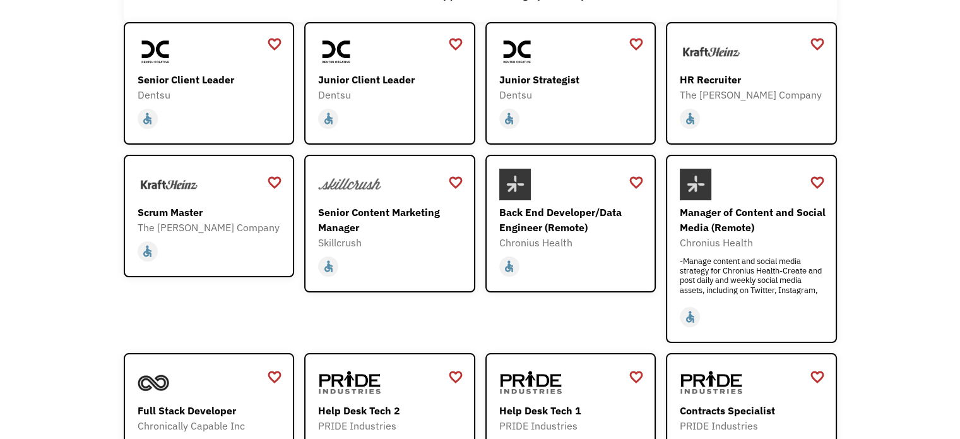
scroll to position [253, 0]
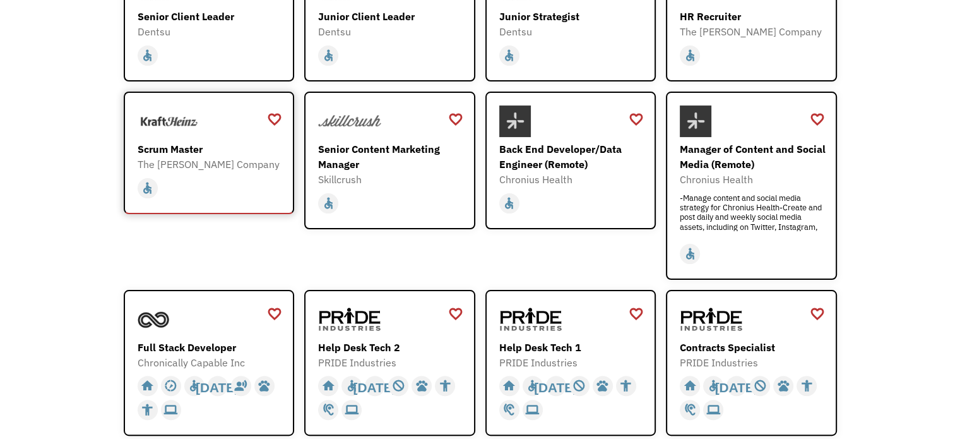
click at [153, 145] on div "Scrum Master" at bounding box center [211, 148] width 146 height 15
click at [356, 157] on div "Senior Content Marketing Manager" at bounding box center [391, 156] width 146 height 30
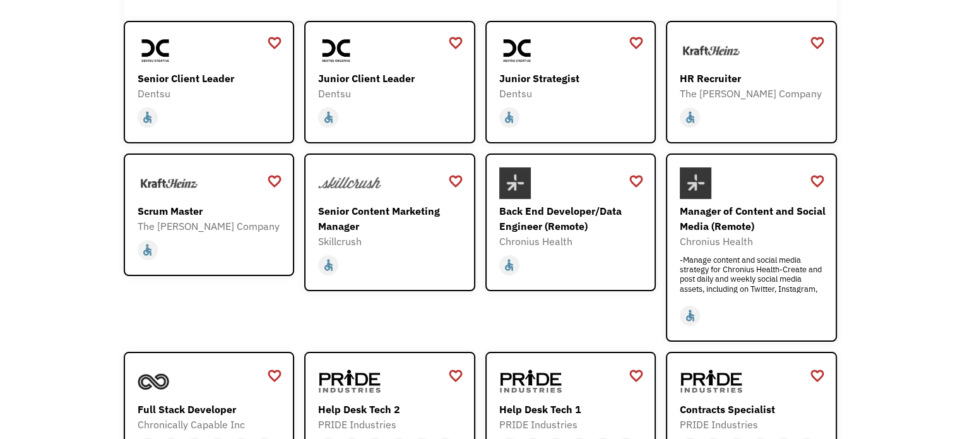
scroll to position [189, 0]
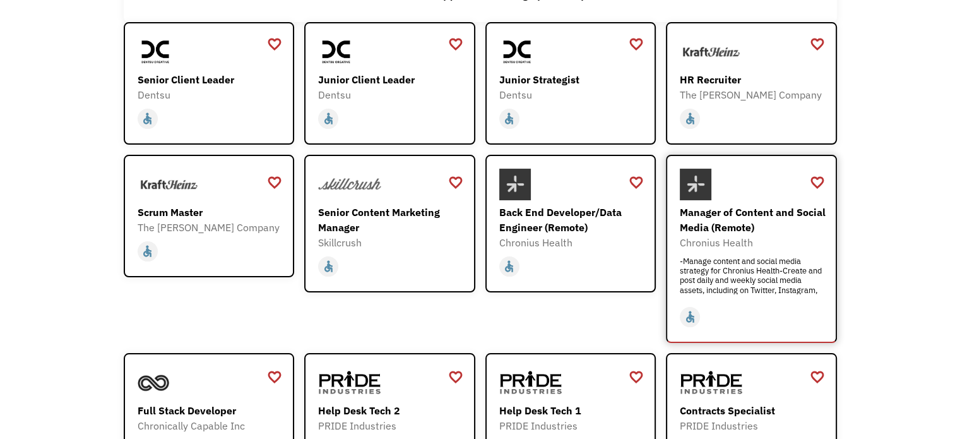
click at [725, 223] on div "Manager of Content and Social Media (Remote)" at bounding box center [753, 220] width 146 height 30
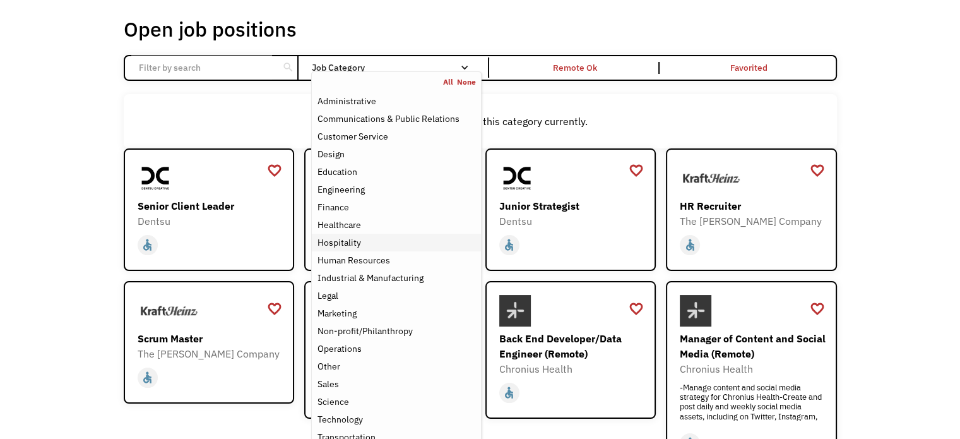
scroll to position [126, 0]
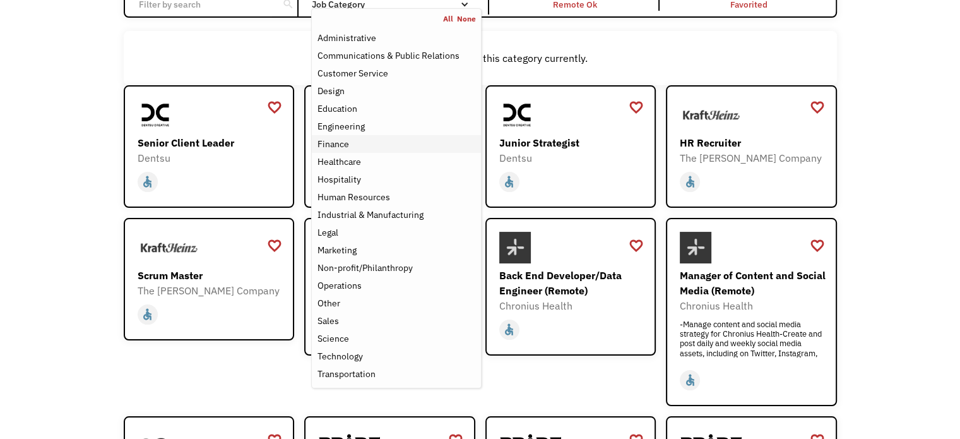
click at [336, 140] on div "Finance" at bounding box center [333, 143] width 32 height 15
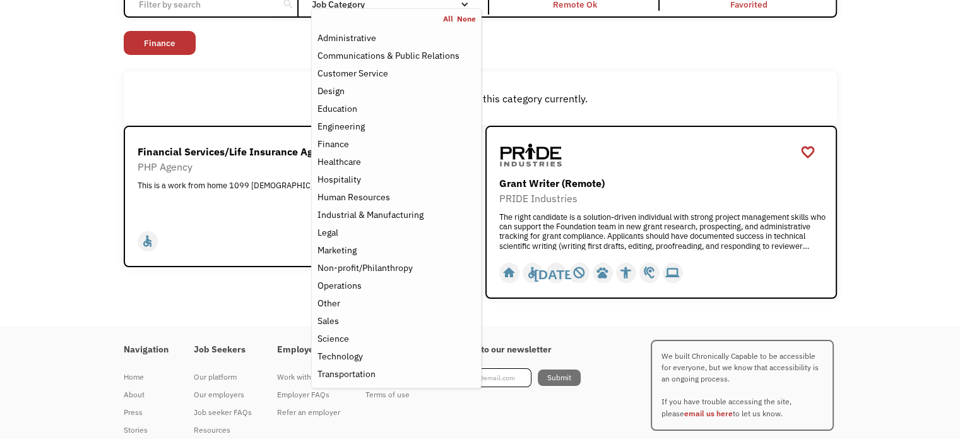
click at [90, 150] on div "Open job positions You have X liked items Search search Filter by category Admi…" at bounding box center [480, 125] width 960 height 400
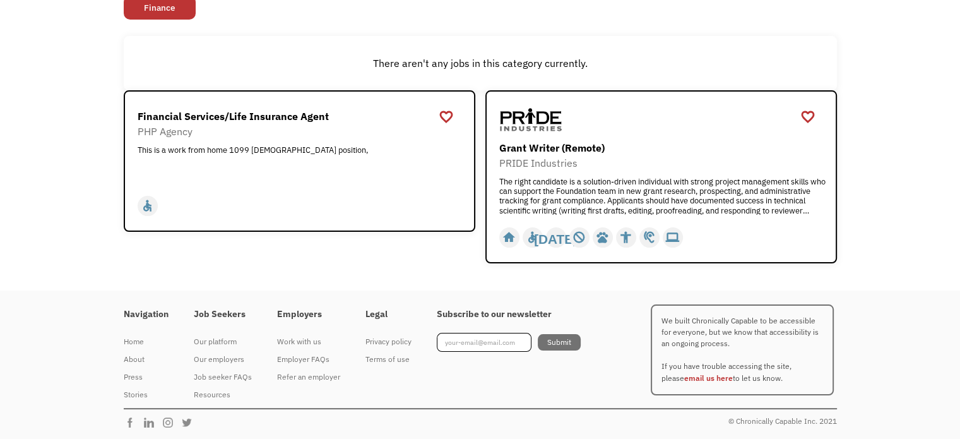
scroll to position [98, 0]
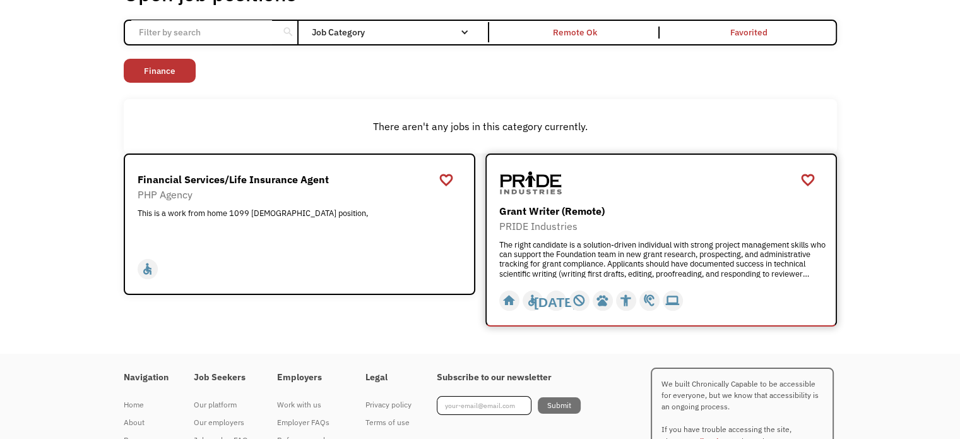
click at [591, 207] on div "Grant Writer (Remote)" at bounding box center [662, 210] width 327 height 15
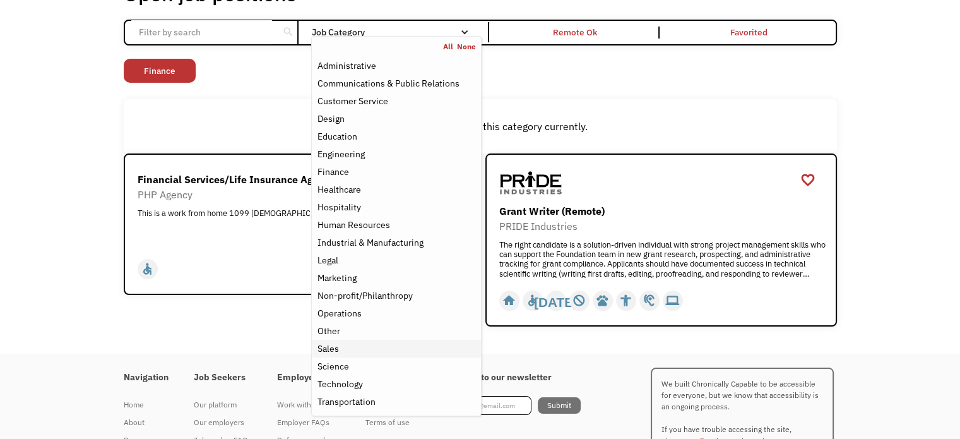
click at [332, 350] on div "Sales" at bounding box center [327, 348] width 21 height 15
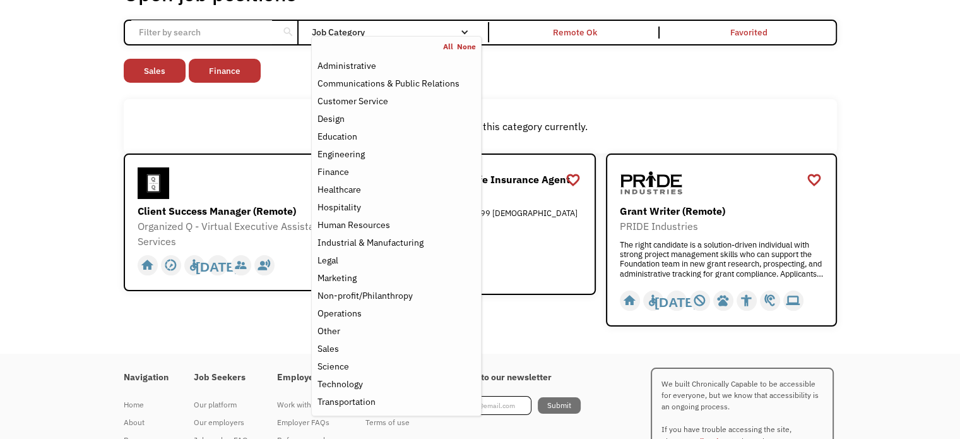
click at [60, 230] on div "Open job positions You have X liked items Search search Filter by category Admi…" at bounding box center [480, 153] width 960 height 400
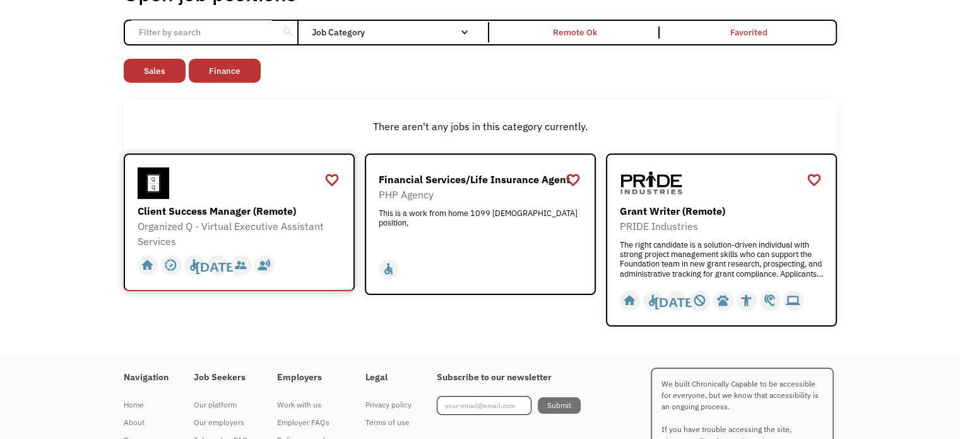
click at [230, 212] on div "Client Success Manager (Remote)" at bounding box center [241, 210] width 206 height 15
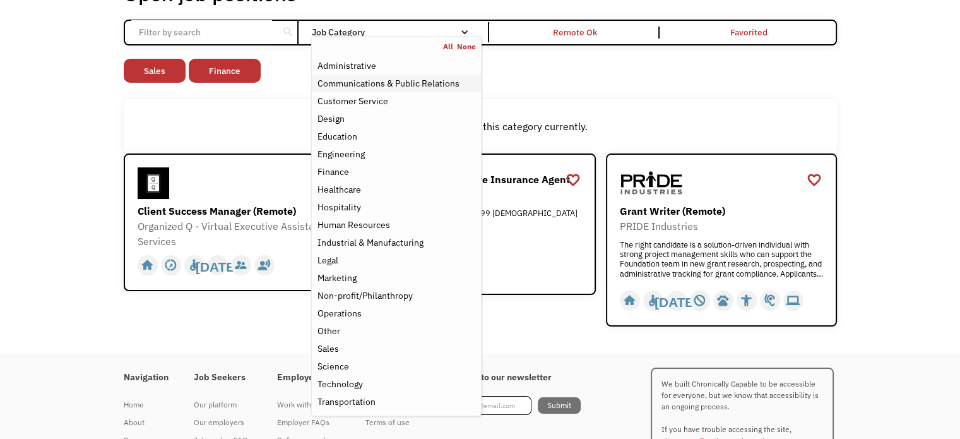
click at [437, 86] on div "Communications & Public Relations" at bounding box center [388, 83] width 142 height 15
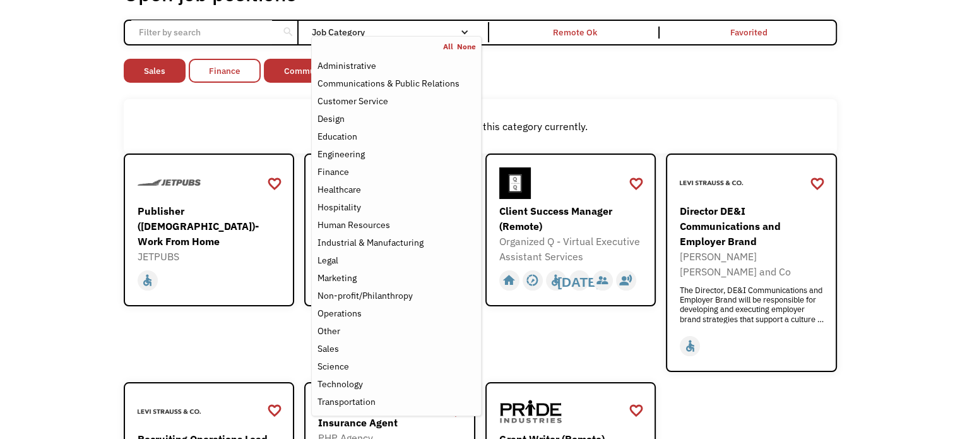
click at [215, 65] on link "Finance" at bounding box center [225, 71] width 72 height 24
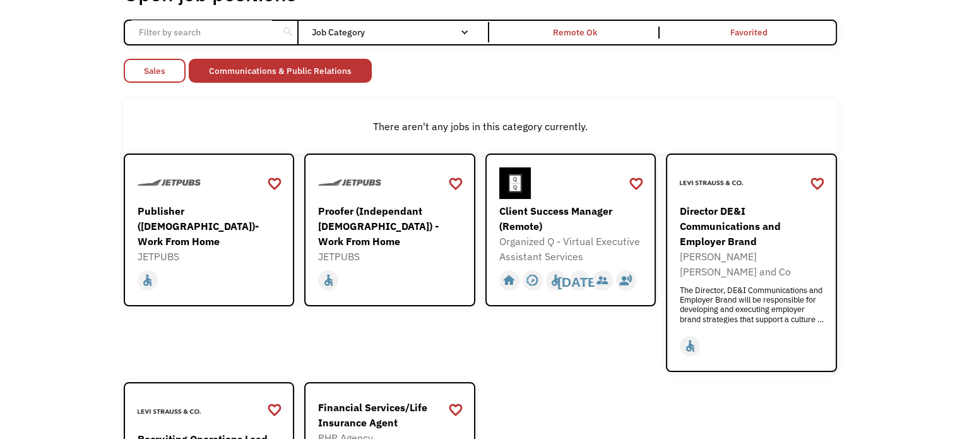
click at [165, 65] on link "Sales" at bounding box center [155, 71] width 62 height 24
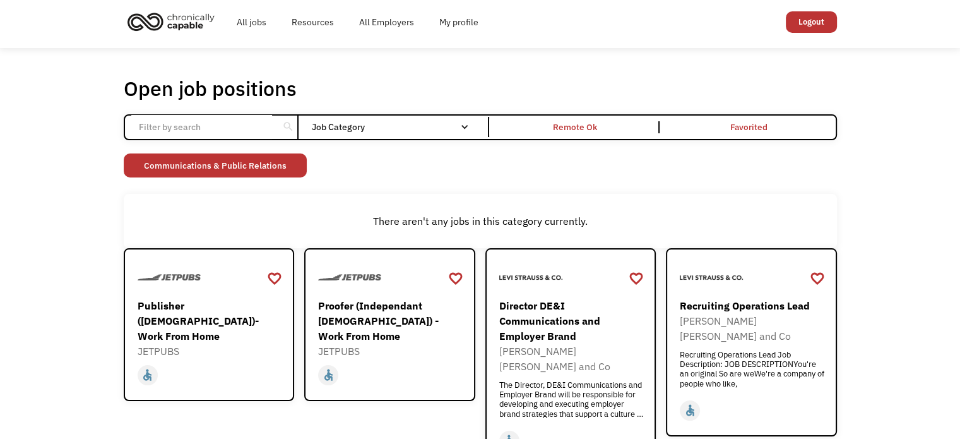
scroll to position [3, 0]
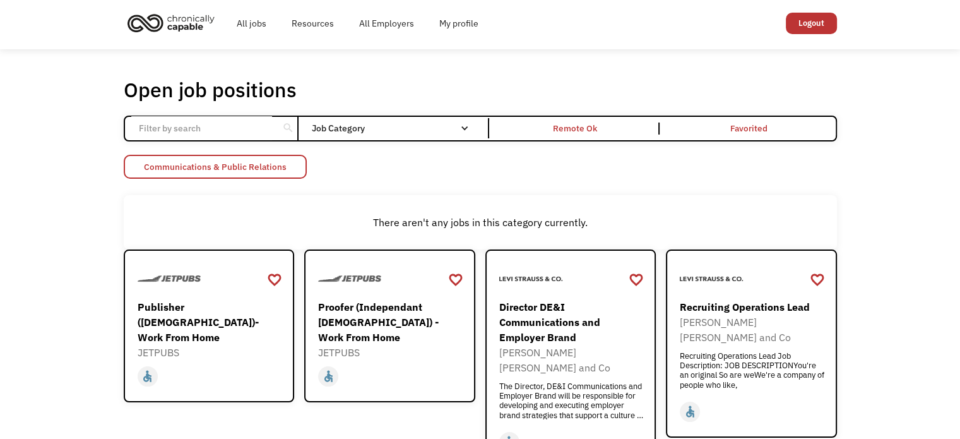
click at [292, 164] on link "Communications & Public Relations" at bounding box center [215, 167] width 183 height 24
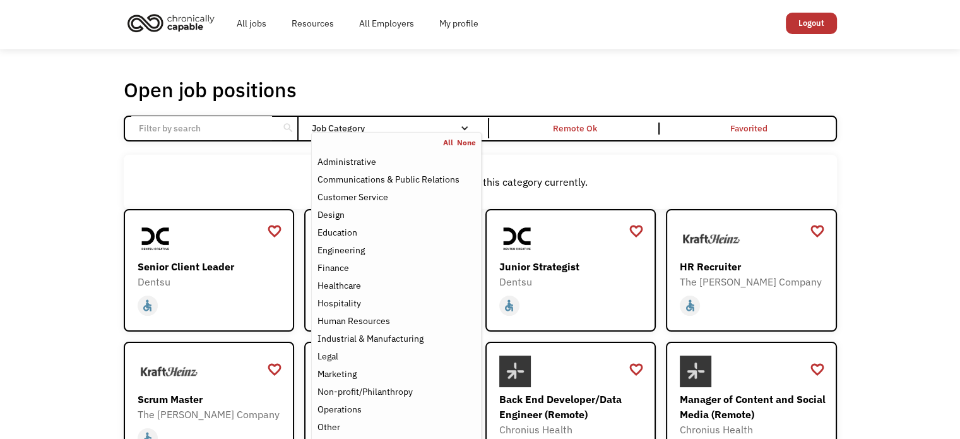
click at [456, 122] on div "Job Category" at bounding box center [396, 128] width 170 height 20
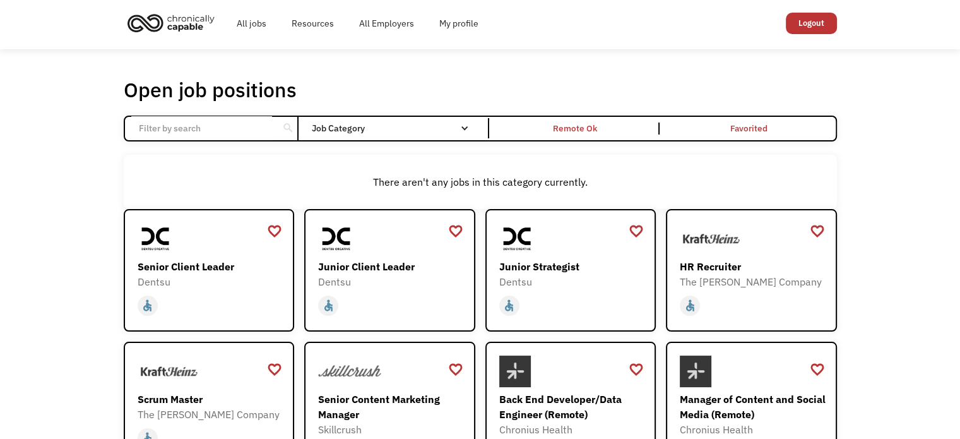
click at [465, 129] on div "Email Form" at bounding box center [464, 128] width 9 height 9
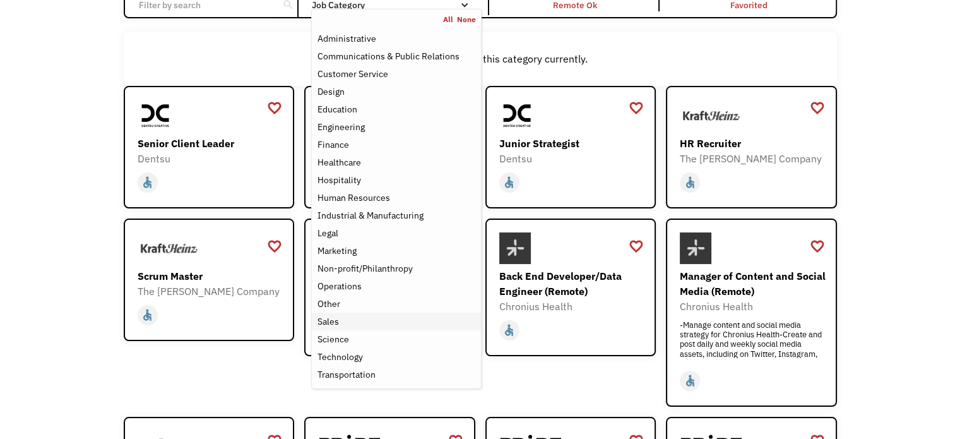
scroll to position [126, 0]
click at [356, 76] on div "Customer Service" at bounding box center [352, 73] width 71 height 15
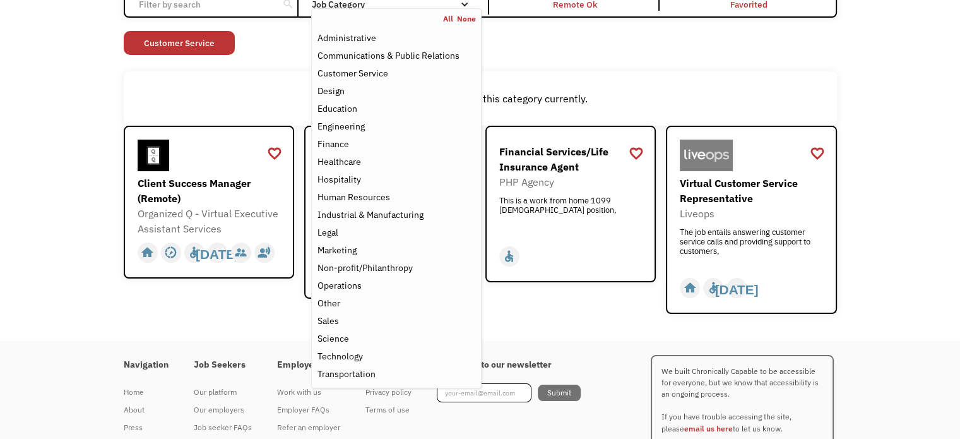
drag, startPoint x: 48, startPoint y: 153, endPoint x: 86, endPoint y: 161, distance: 38.6
click at [48, 153] on div "Open job positions You have X liked items Search search Filter by category Admi…" at bounding box center [480, 132] width 960 height 415
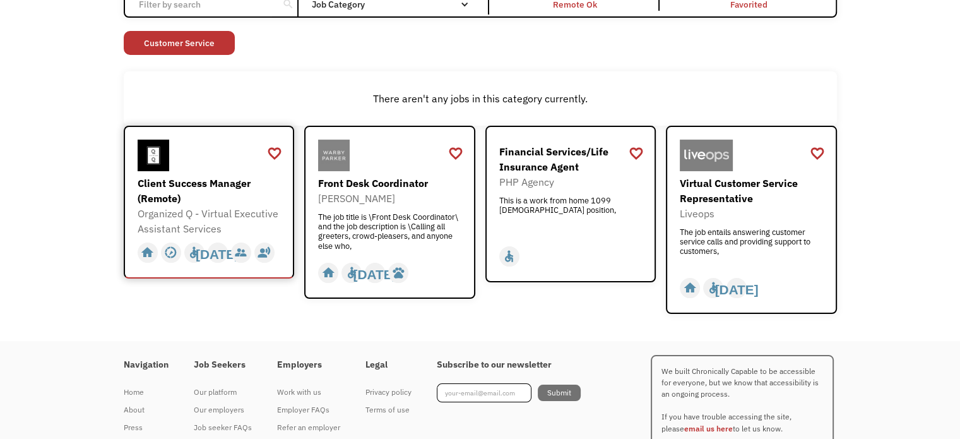
click at [214, 179] on div "Client Success Manager (Remote)" at bounding box center [211, 191] width 146 height 30
click at [404, 189] on div "Front Desk Coordinator" at bounding box center [391, 183] width 146 height 15
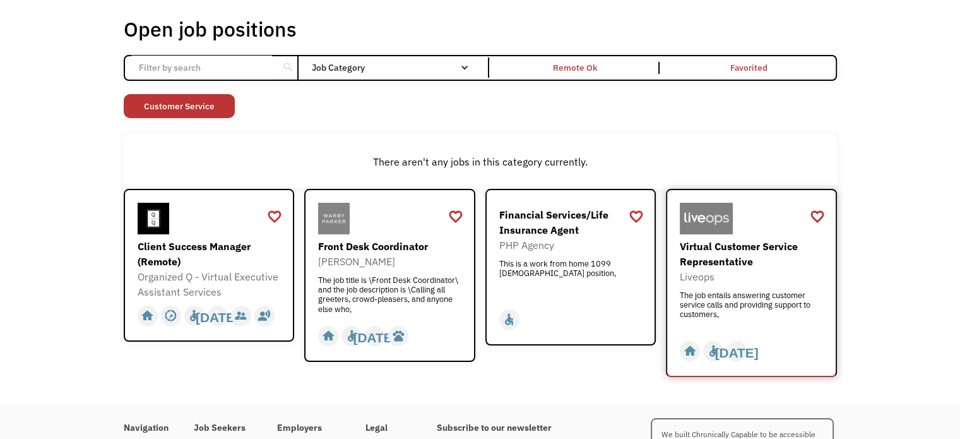
click at [713, 252] on div "Virtual Customer Service Representative" at bounding box center [753, 254] width 146 height 30
drag, startPoint x: 210, startPoint y: 100, endPoint x: 216, endPoint y: 99, distance: 6.4
click at [210, 100] on link "Customer Service" at bounding box center [179, 106] width 111 height 24
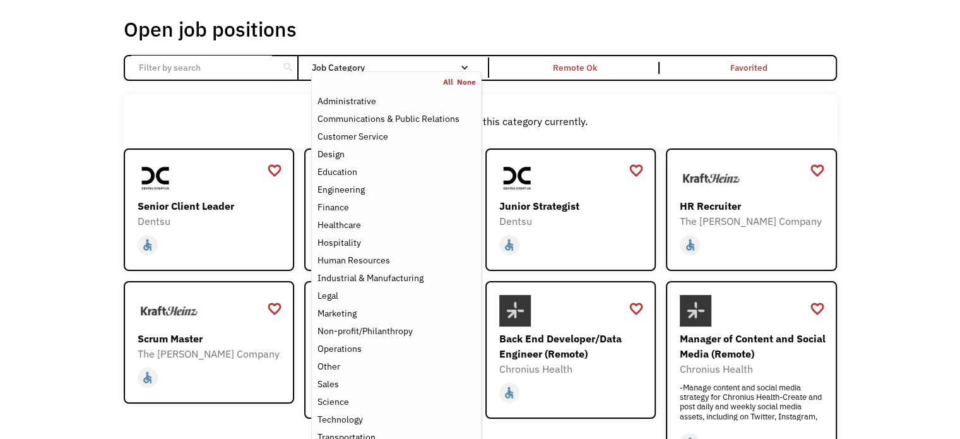
click at [439, 71] on div "Job Category" at bounding box center [396, 67] width 170 height 9
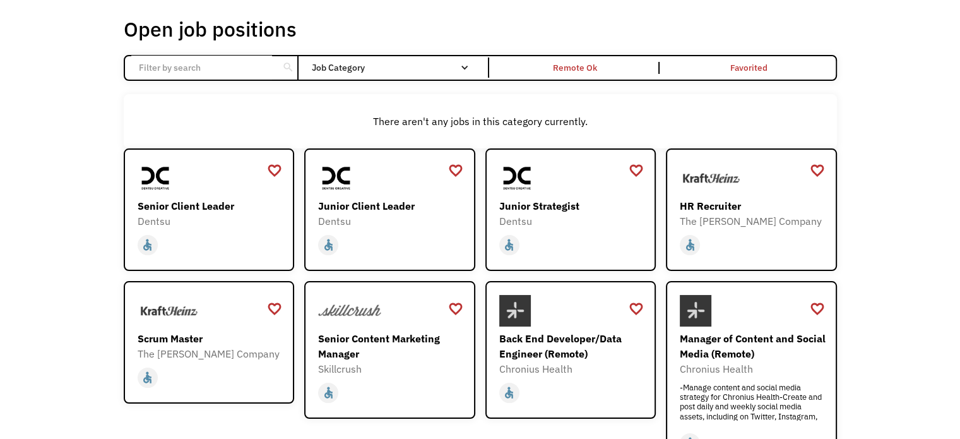
click at [439, 71] on div "Job Category" at bounding box center [396, 67] width 170 height 9
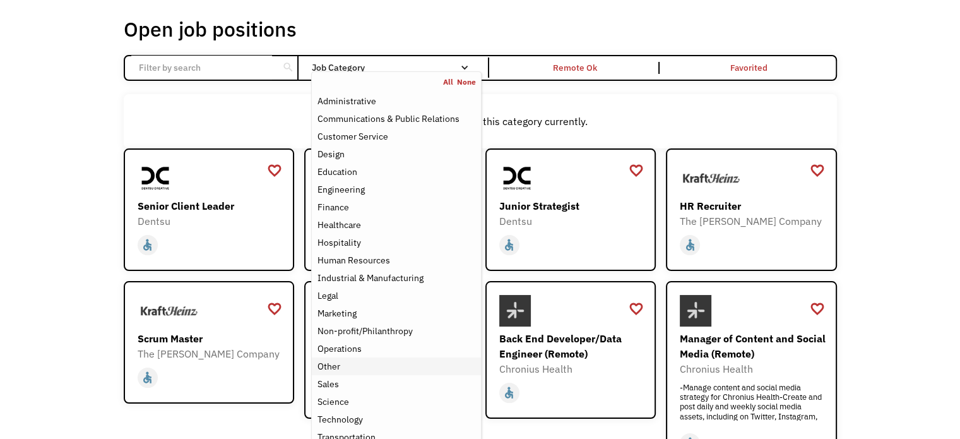
click at [391, 369] on div "Other" at bounding box center [396, 366] width 158 height 15
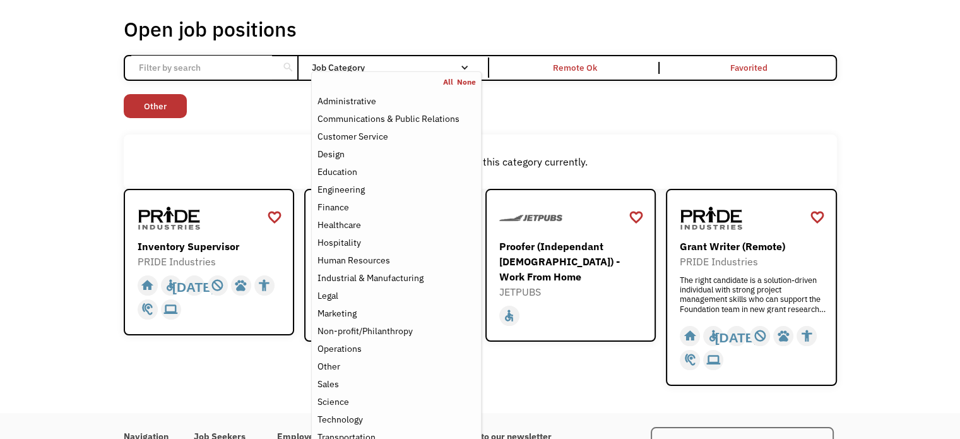
click at [63, 203] on div "Open job positions You have X liked items Search search Filter by category Admi…" at bounding box center [480, 201] width 960 height 424
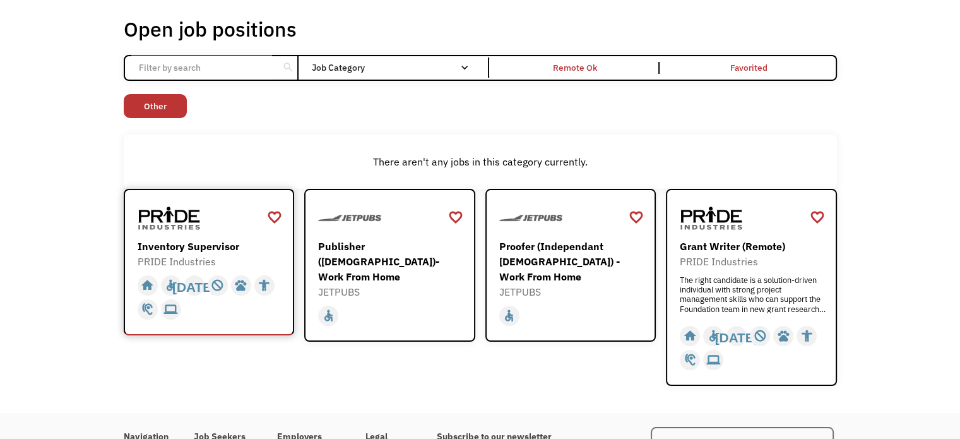
click at [222, 248] on div "Inventory Supervisor" at bounding box center [211, 246] width 146 height 15
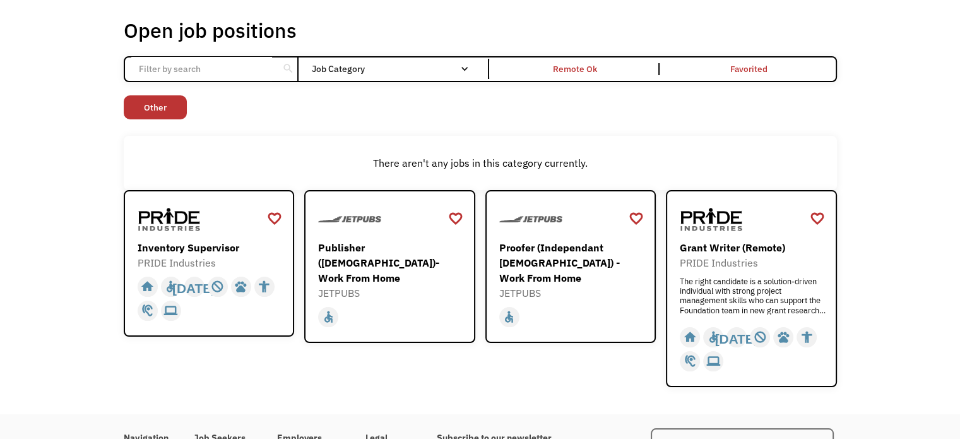
scroll to position [59, 0]
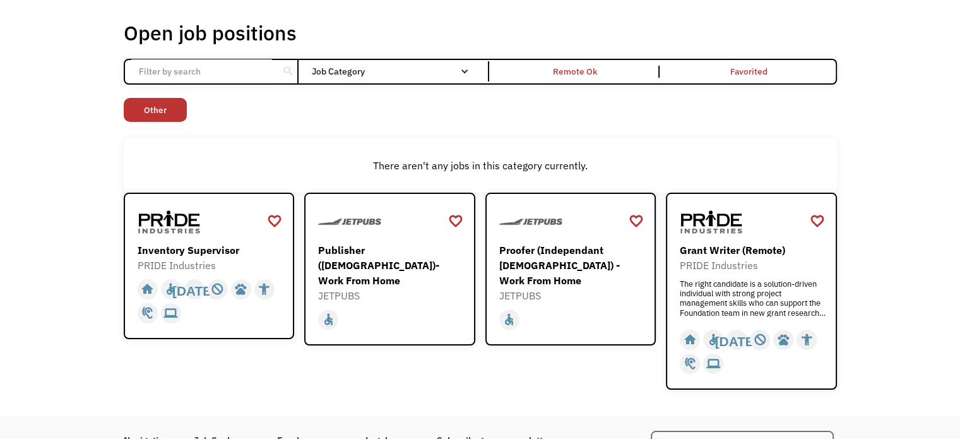
drag, startPoint x: 172, startPoint y: 103, endPoint x: 207, endPoint y: 97, distance: 35.9
click at [172, 103] on link "Other" at bounding box center [155, 110] width 63 height 24
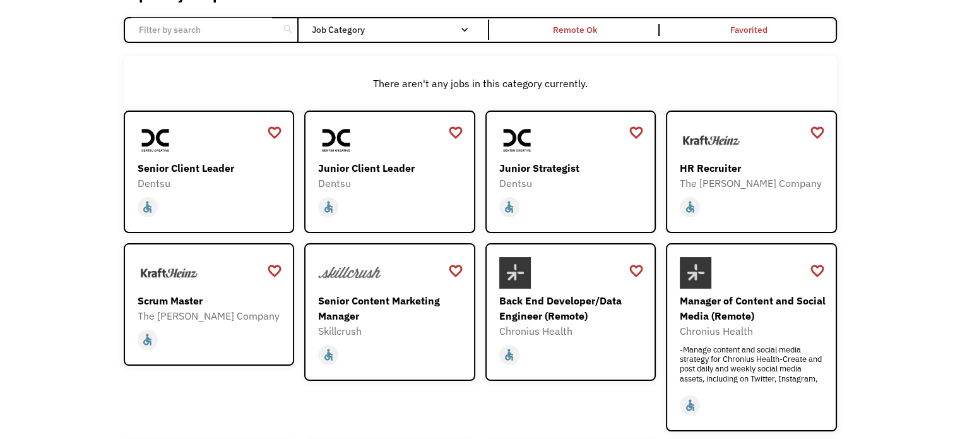
scroll to position [122, 0]
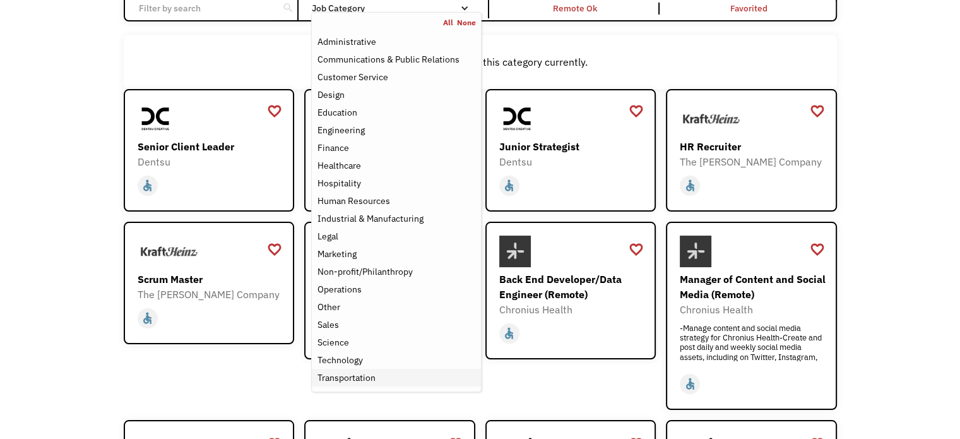
click at [354, 376] on div "Transportation" at bounding box center [346, 377] width 58 height 15
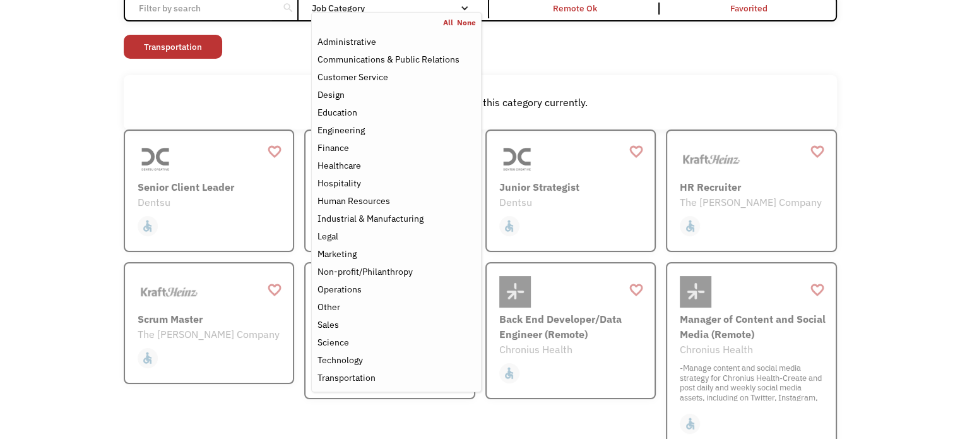
scroll to position [76, 0]
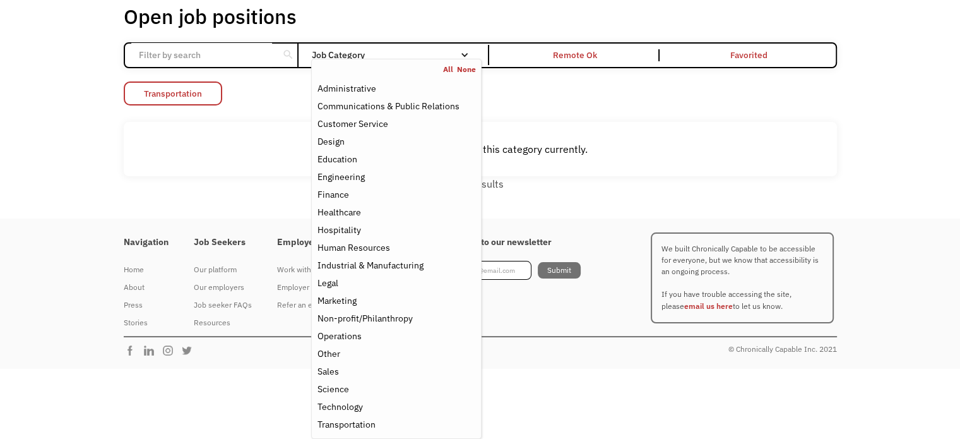
click at [217, 90] on link "Transportation" at bounding box center [173, 93] width 98 height 24
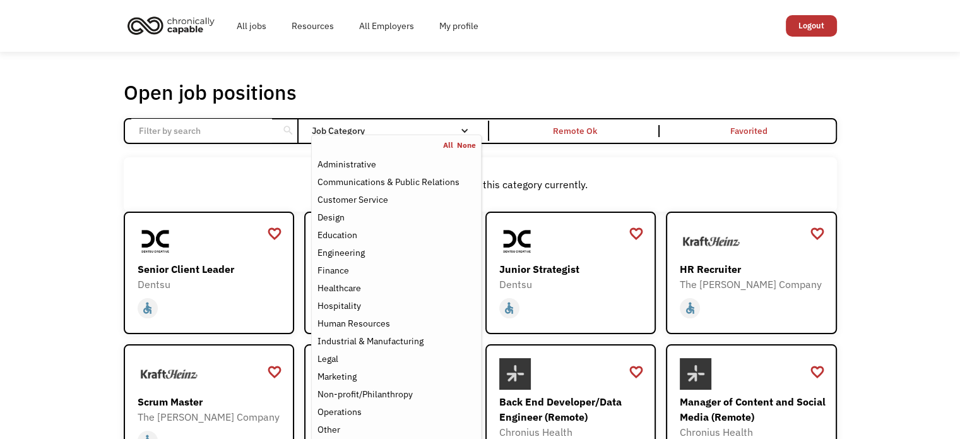
click at [449, 143] on link "All" at bounding box center [450, 145] width 14 height 10
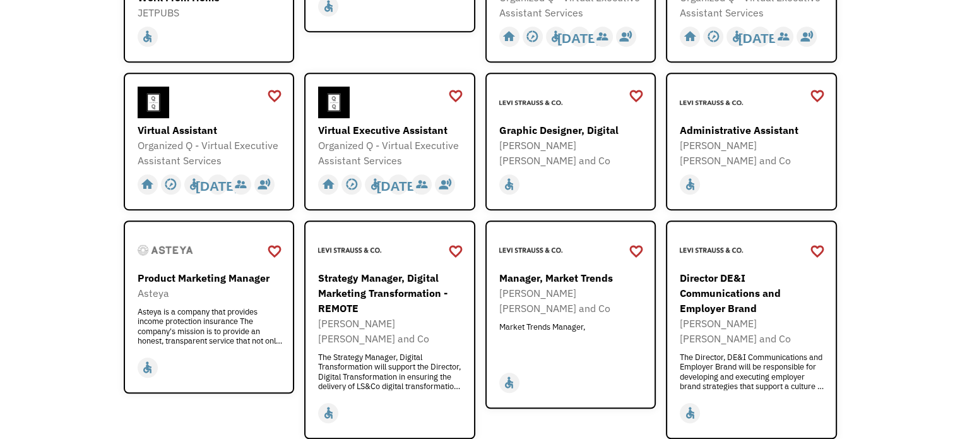
scroll to position [758, 0]
click at [188, 122] on div "Virtual Assistant" at bounding box center [211, 129] width 146 height 15
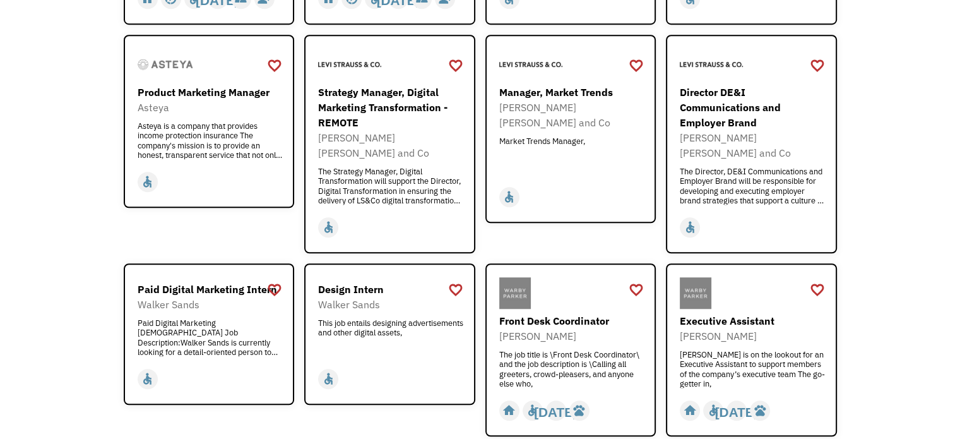
scroll to position [947, 0]
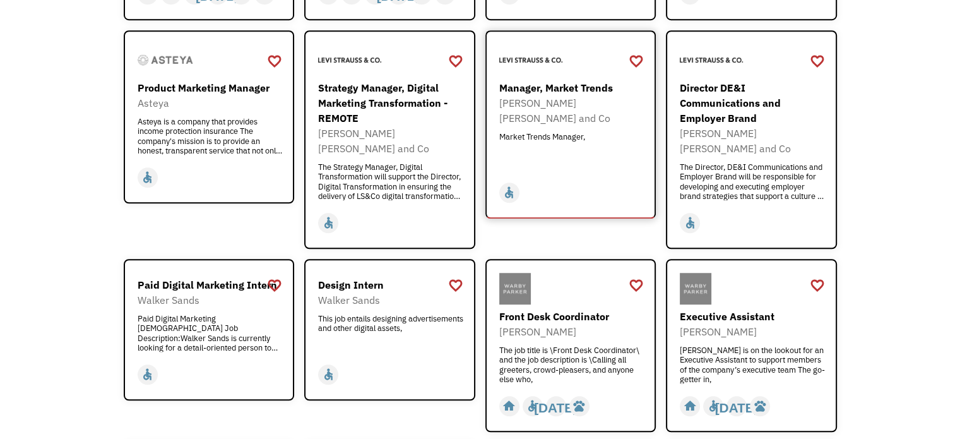
click at [565, 80] on div "Manager, Market Trends" at bounding box center [572, 87] width 146 height 15
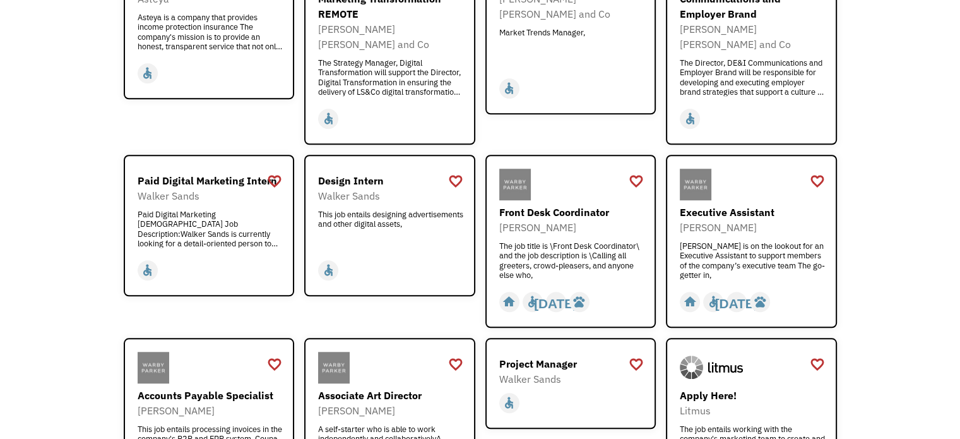
scroll to position [1073, 0]
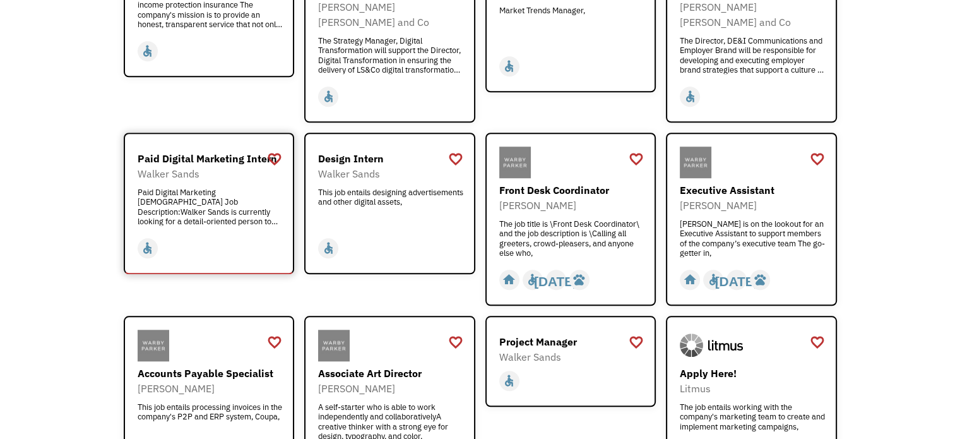
click at [209, 151] on div "Paid Digital Marketing Intern" at bounding box center [211, 158] width 146 height 15
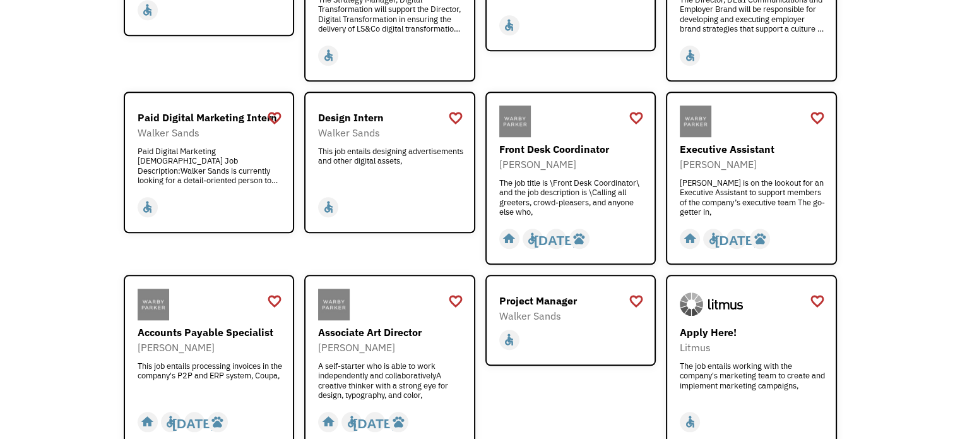
scroll to position [1136, 0]
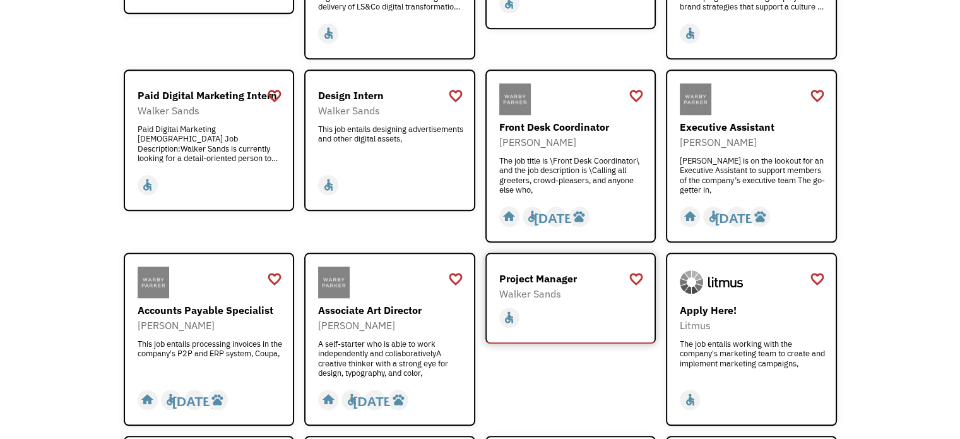
click at [560, 271] on div "Project Manager" at bounding box center [572, 278] width 146 height 15
click at [760, 134] on div "[PERSON_NAME]" at bounding box center [753, 141] width 146 height 15
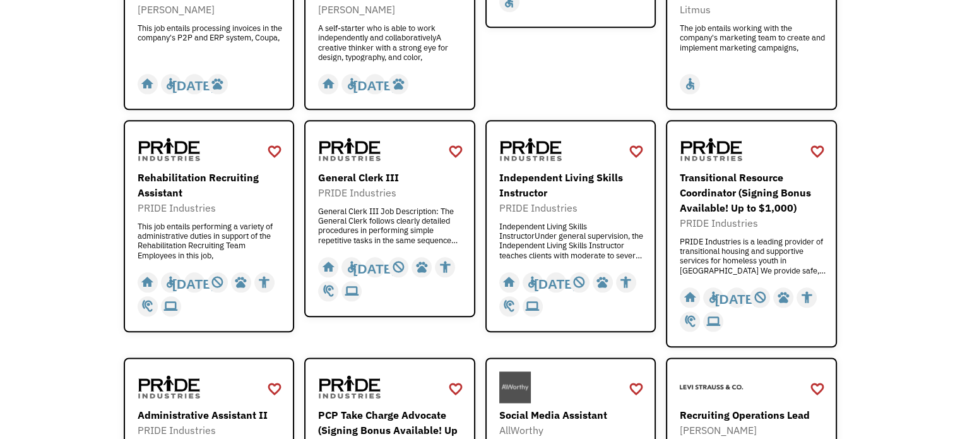
scroll to position [1515, 0]
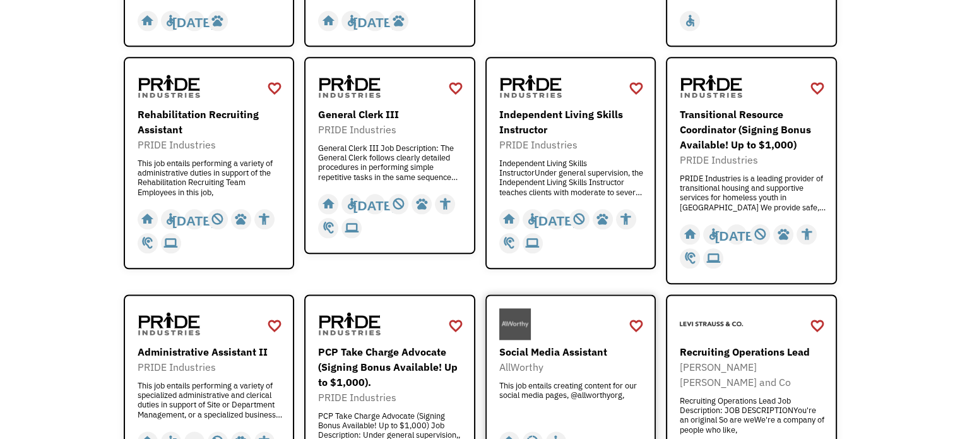
click at [598, 344] on div "Social Media Assistant" at bounding box center [572, 351] width 146 height 15
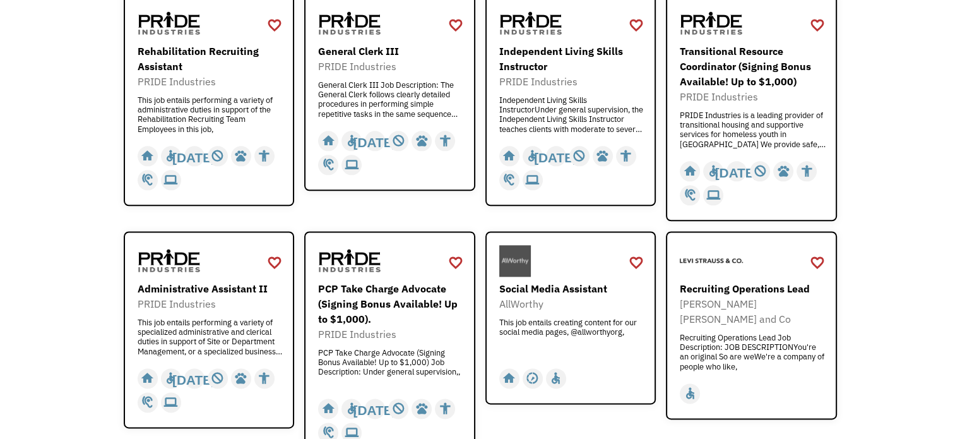
scroll to position [1768, 0]
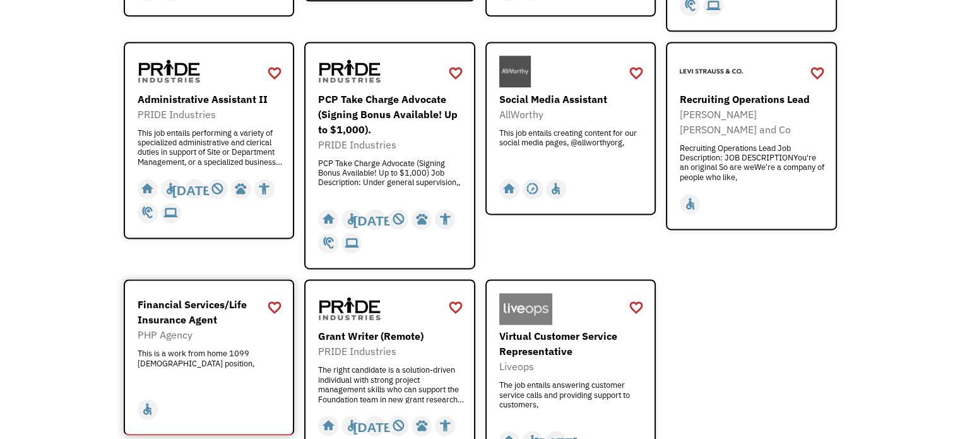
click at [150, 297] on div "Financial Services/Life Insurance Agent" at bounding box center [211, 312] width 146 height 30
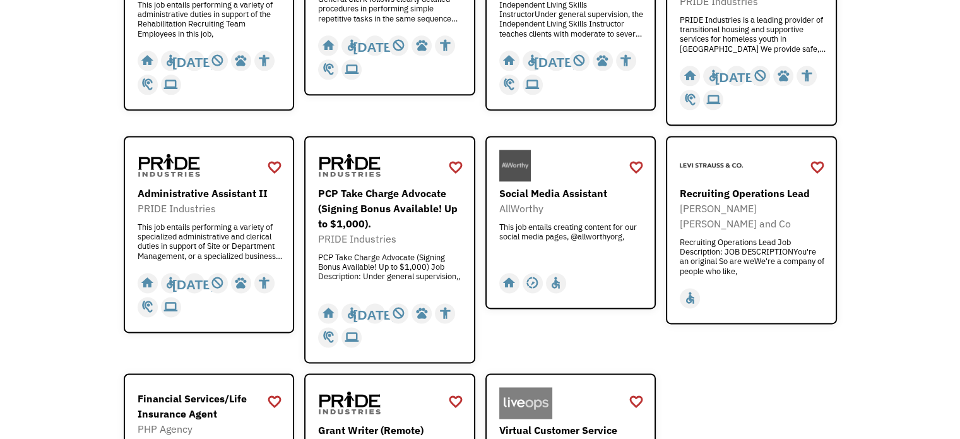
scroll to position [1578, 0]
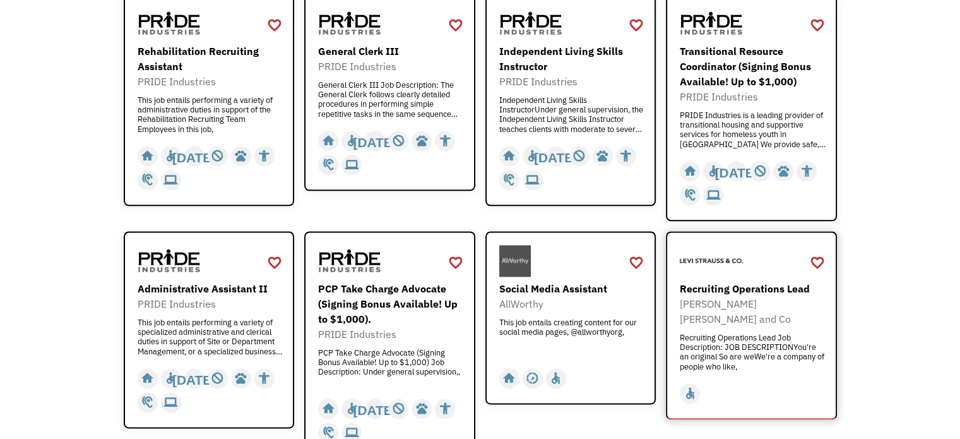
click at [713, 281] on div "Recruiting Operations Lead" at bounding box center [753, 288] width 146 height 15
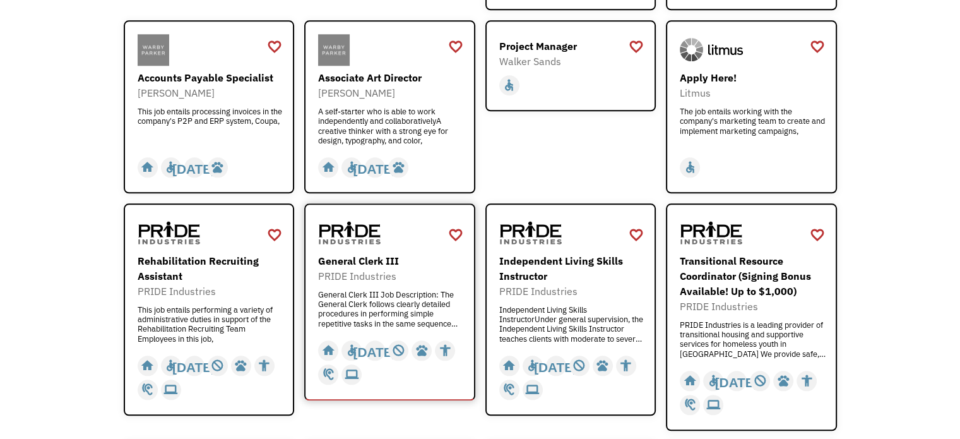
scroll to position [1389, 0]
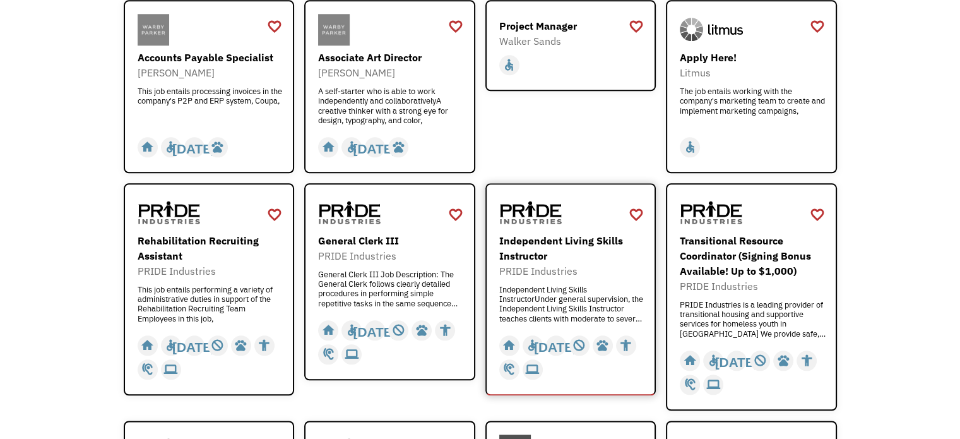
click at [532, 233] on div "Independent Living Skills Instructor" at bounding box center [572, 248] width 146 height 30
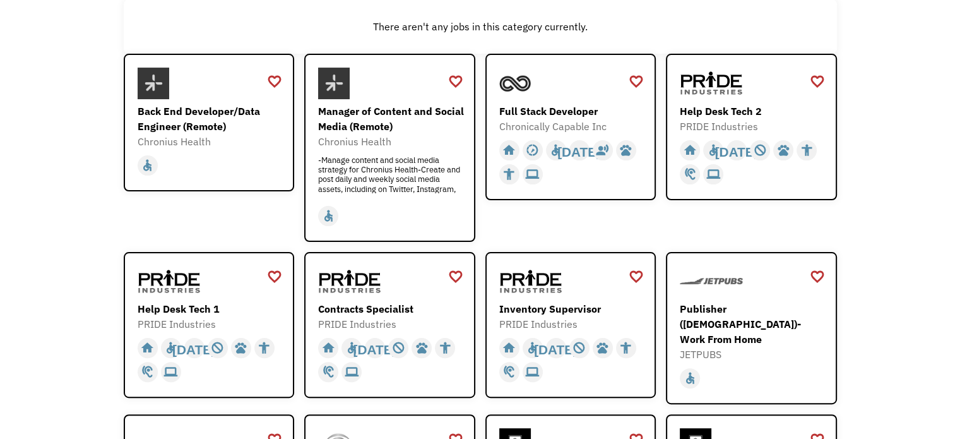
scroll to position [0, 0]
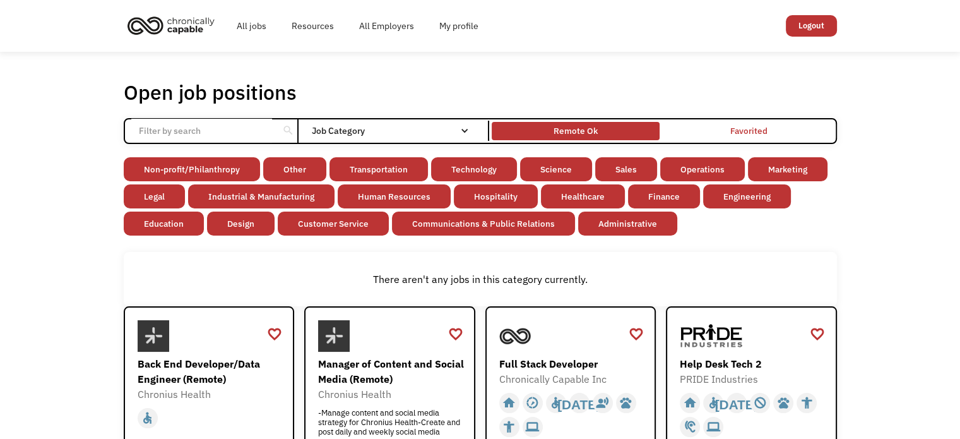
click at [568, 136] on div "Remote Ok" at bounding box center [576, 130] width 44 height 15
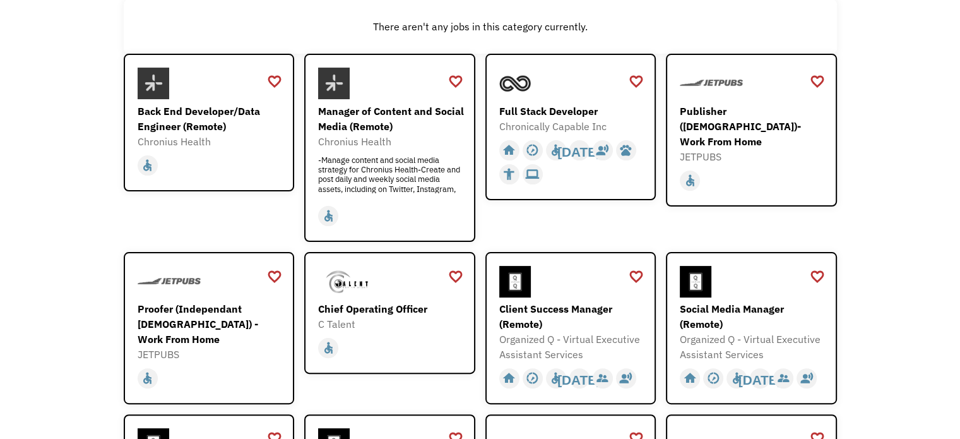
scroll to position [316, 0]
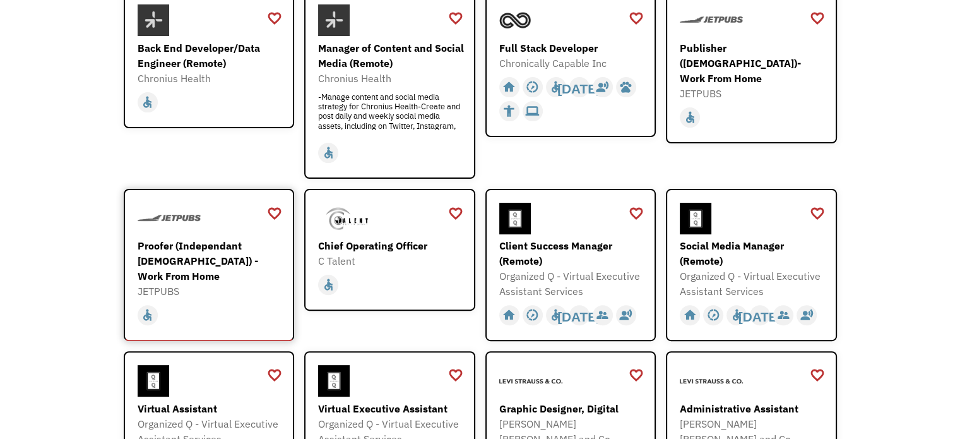
click at [200, 254] on div "Proofer (Independant [DEMOGRAPHIC_DATA]) - Work From Home" at bounding box center [211, 260] width 146 height 45
click at [76, 172] on div "Open job positions You have X liked items Search search Filter by category Admi…" at bounding box center [480, 443] width 960 height 1414
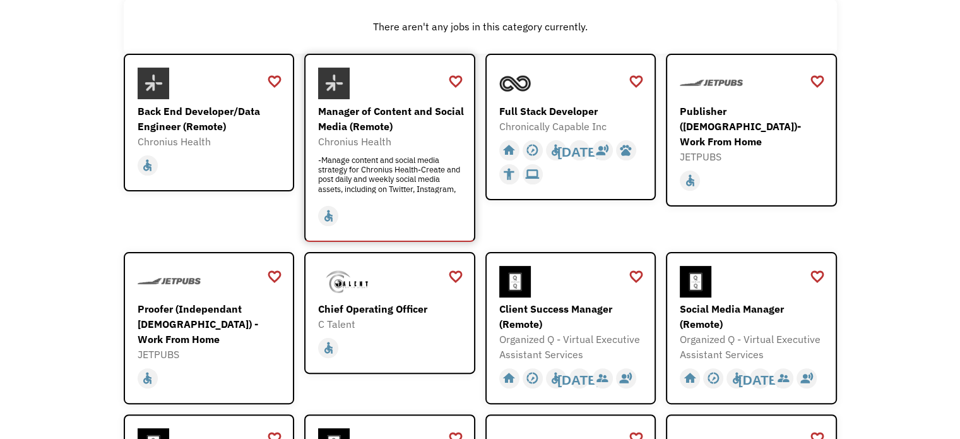
click at [364, 116] on div "Manager of Content and Social Media (Remote)" at bounding box center [391, 119] width 146 height 30
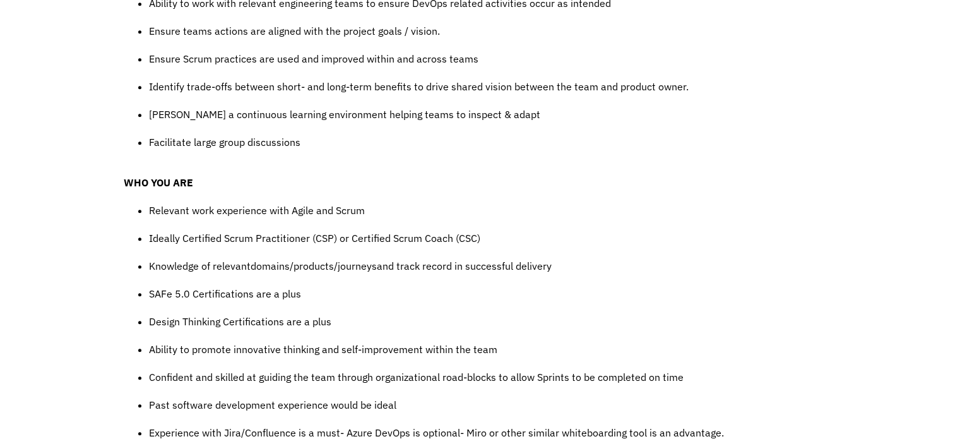
scroll to position [947, 0]
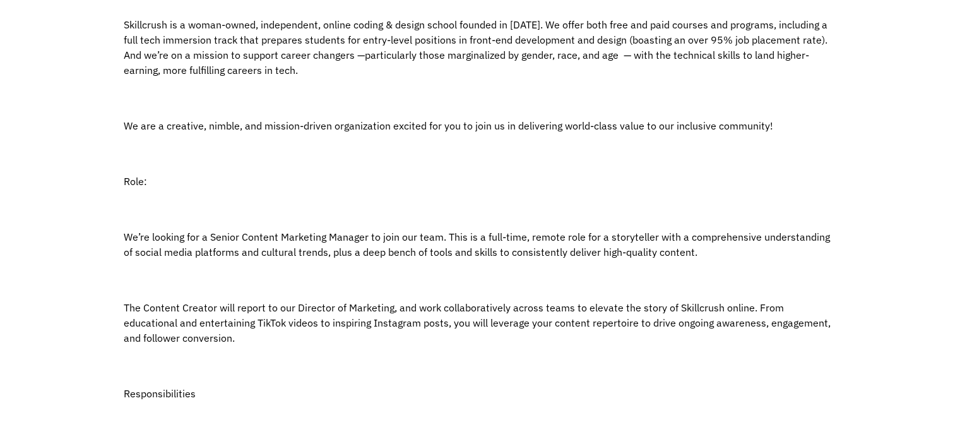
scroll to position [379, 0]
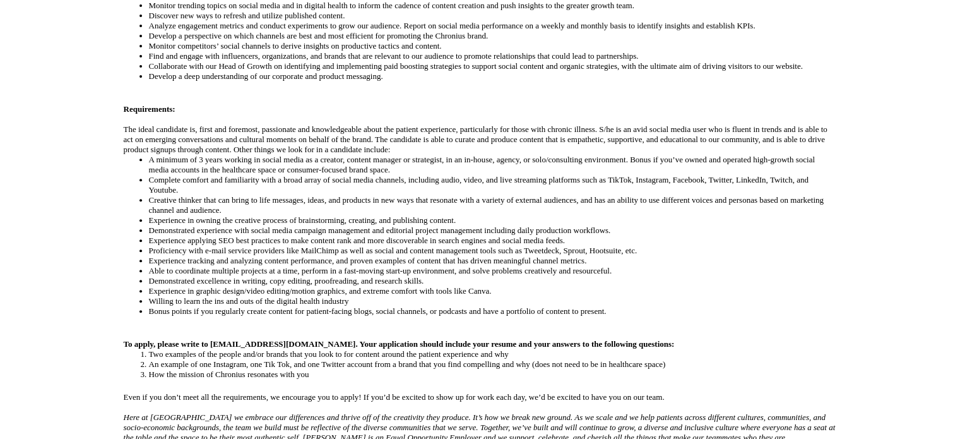
scroll to position [505, 0]
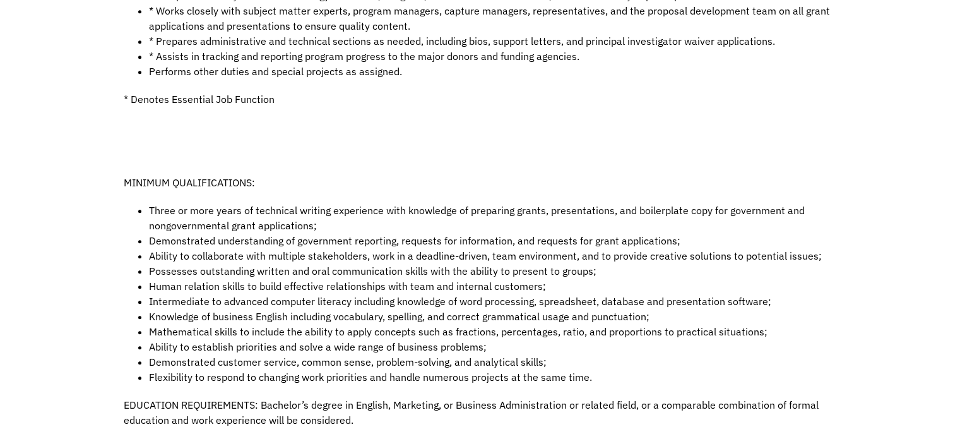
scroll to position [758, 0]
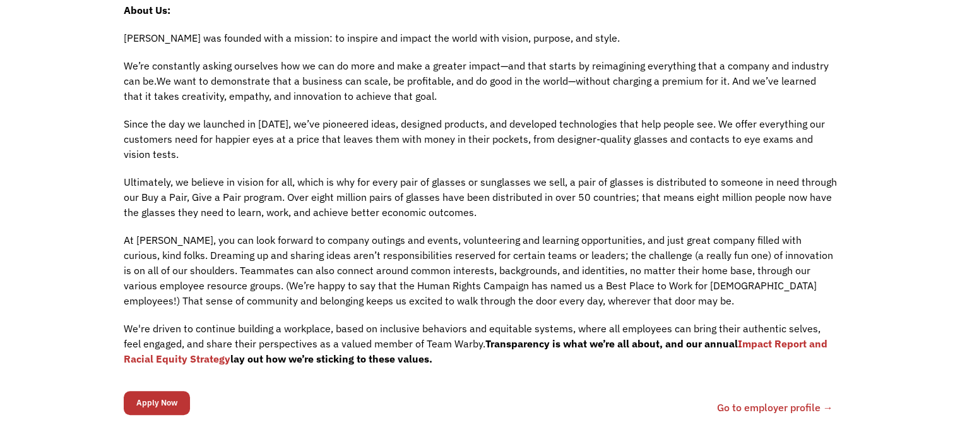
scroll to position [821, 0]
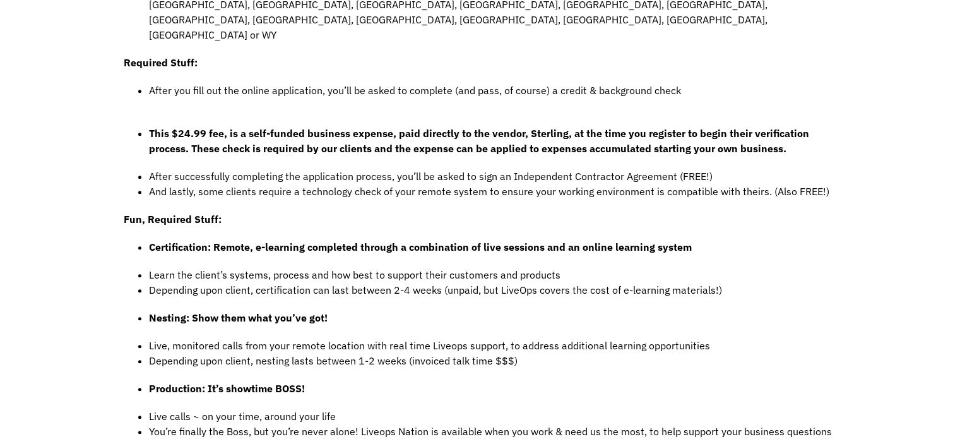
scroll to position [884, 0]
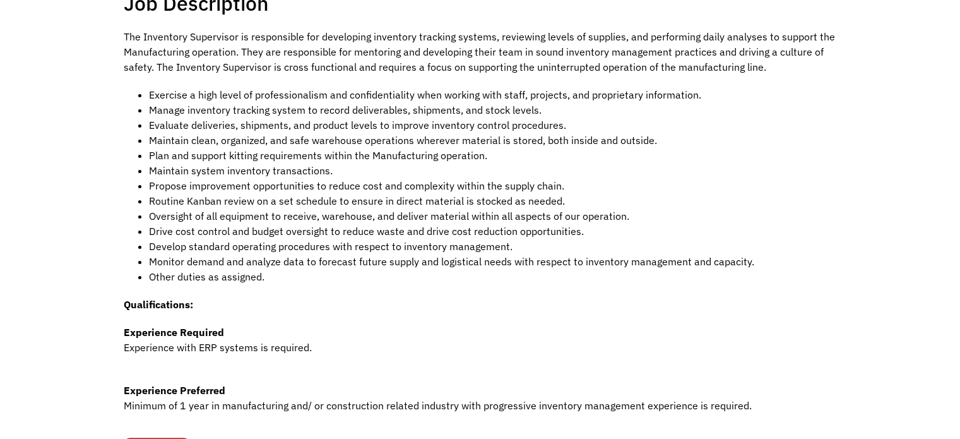
scroll to position [253, 0]
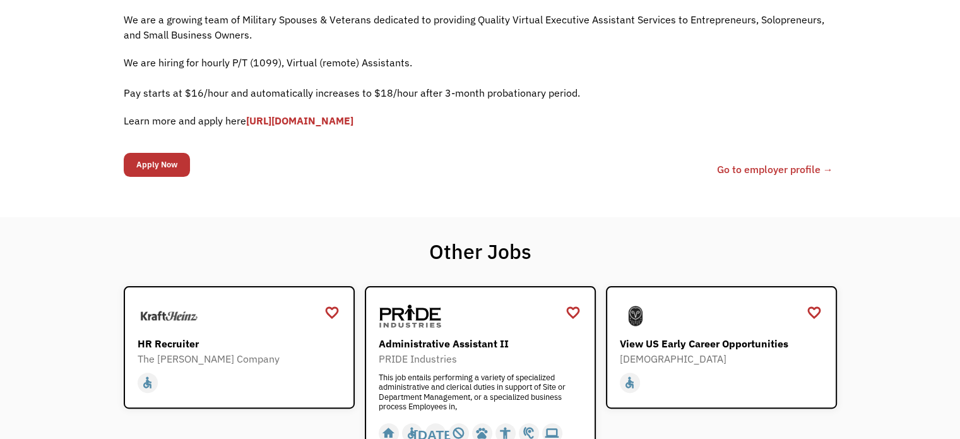
scroll to position [253, 0]
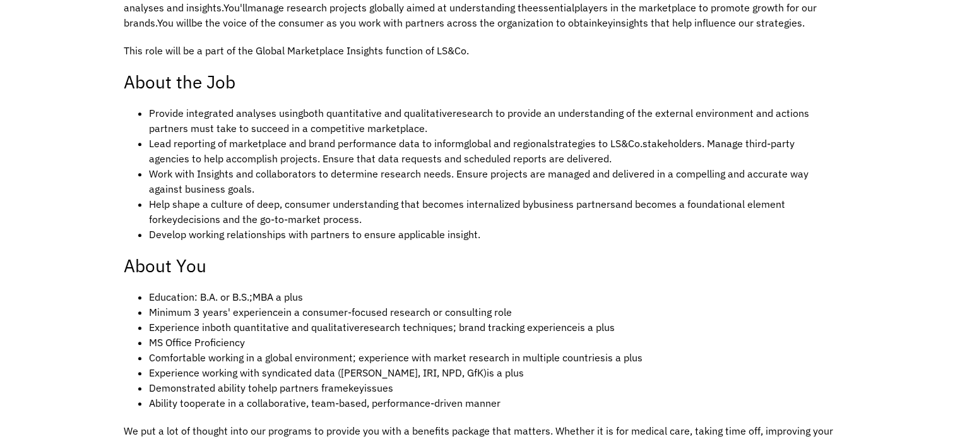
scroll to position [568, 0]
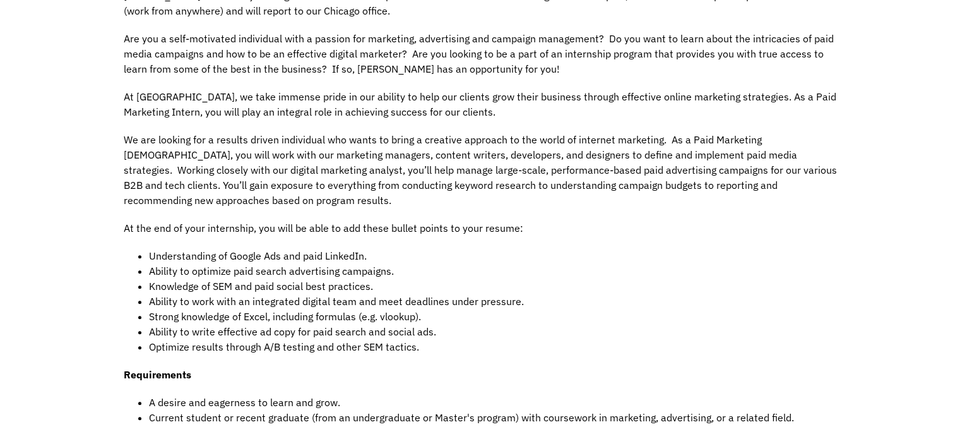
scroll to position [442, 0]
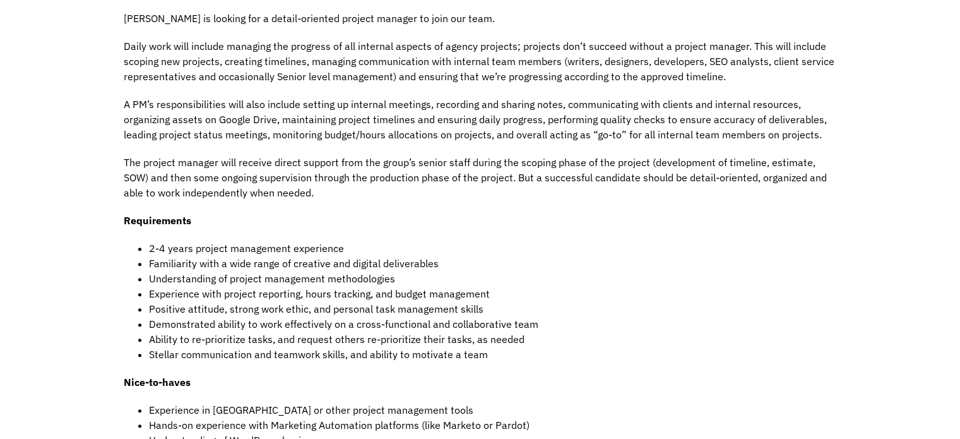
scroll to position [568, 0]
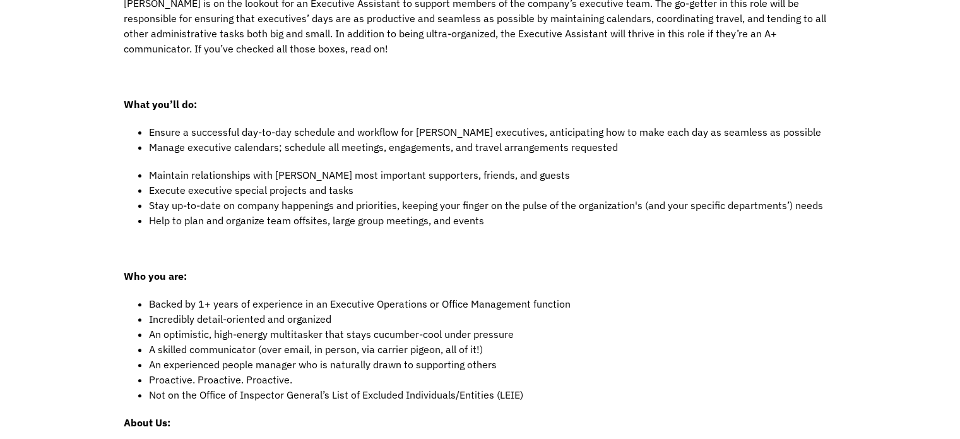
scroll to position [253, 0]
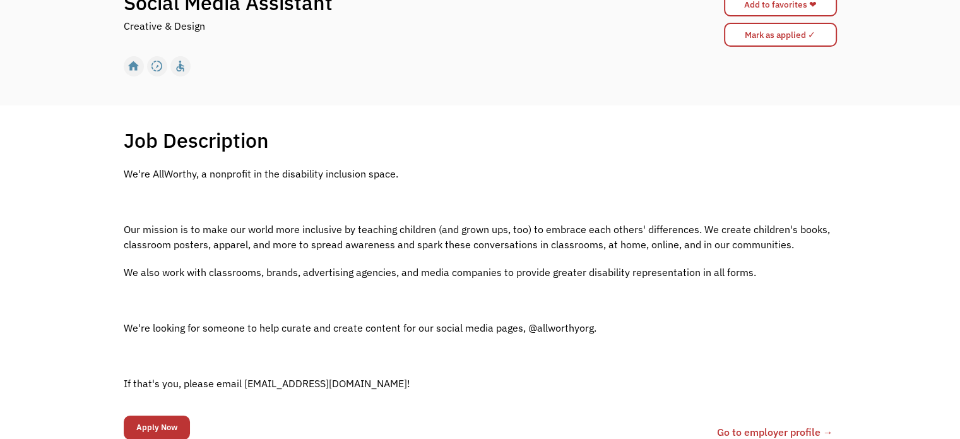
scroll to position [253, 0]
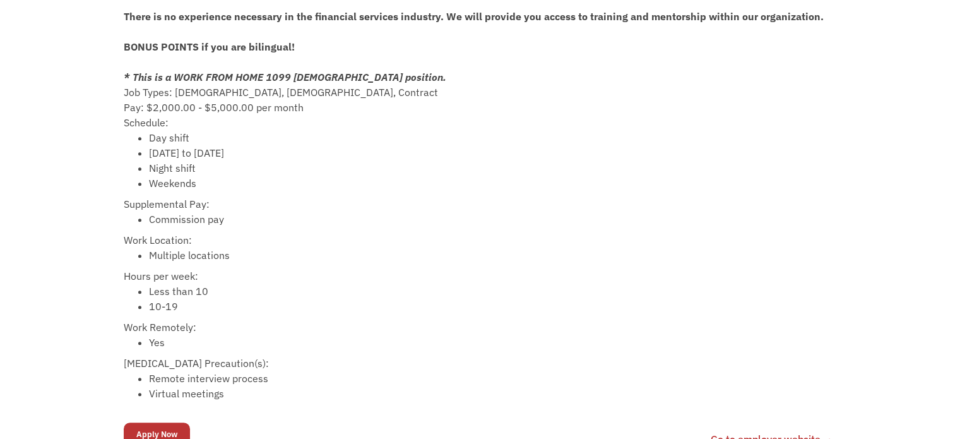
scroll to position [442, 0]
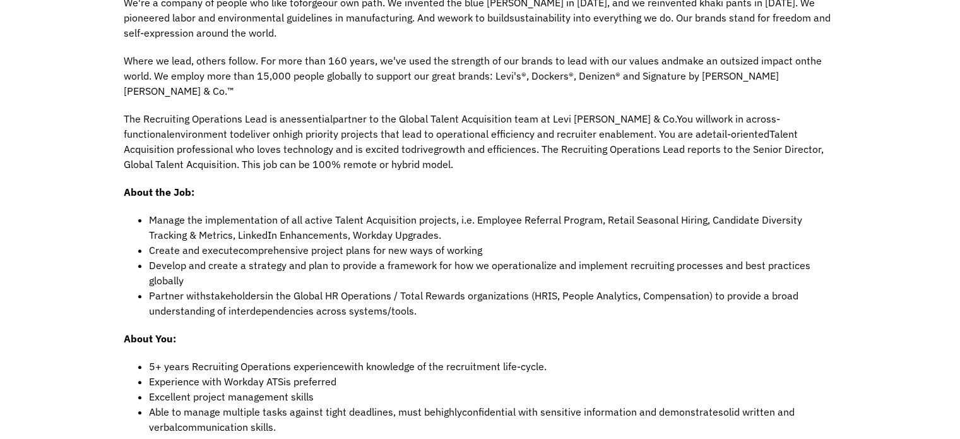
scroll to position [568, 0]
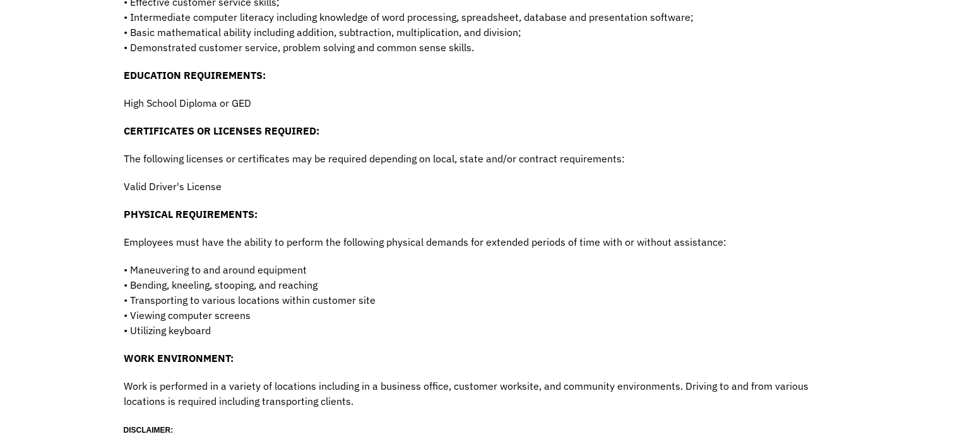
scroll to position [821, 0]
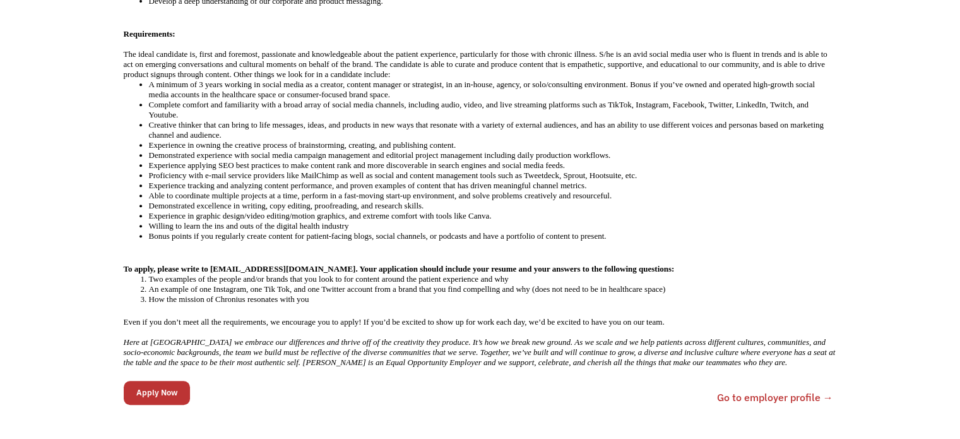
scroll to position [568, 0]
